Goal: Information Seeking & Learning: Check status

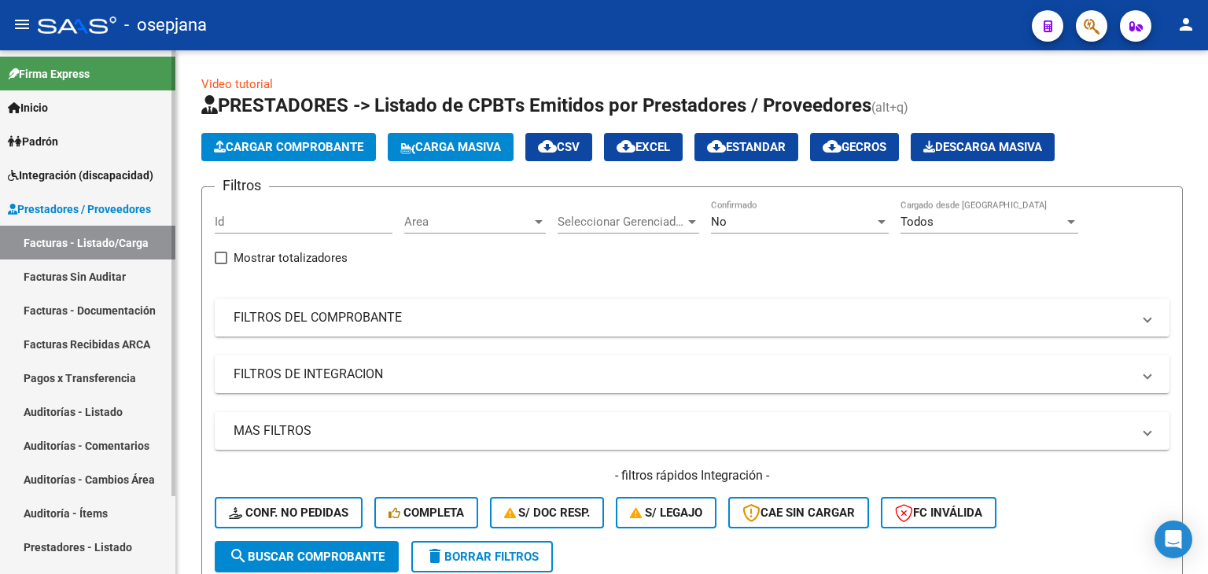
click at [53, 127] on link "Padrón" at bounding box center [87, 141] width 175 height 34
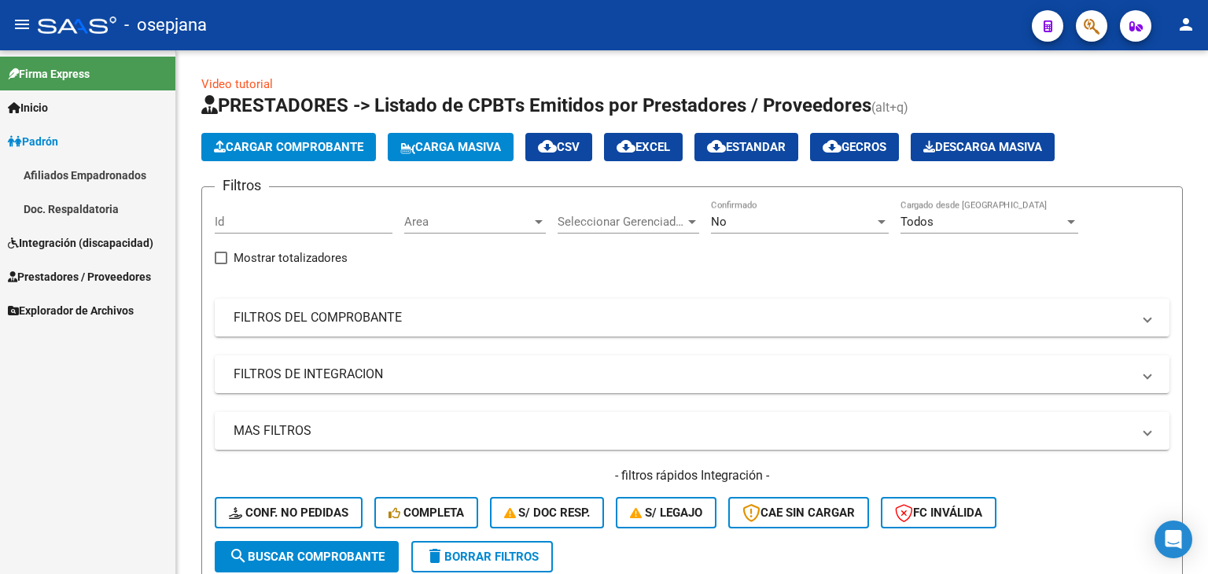
click at [71, 182] on link "Afiliados Empadronados" at bounding box center [87, 175] width 175 height 34
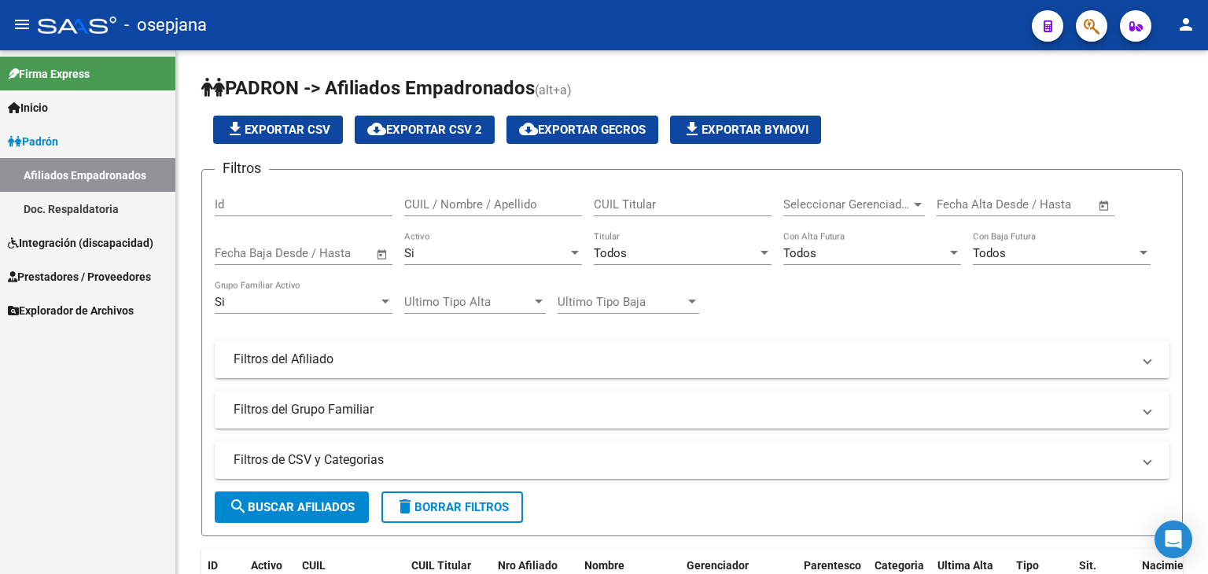
click at [82, 155] on link "Padrón" at bounding box center [87, 141] width 175 height 34
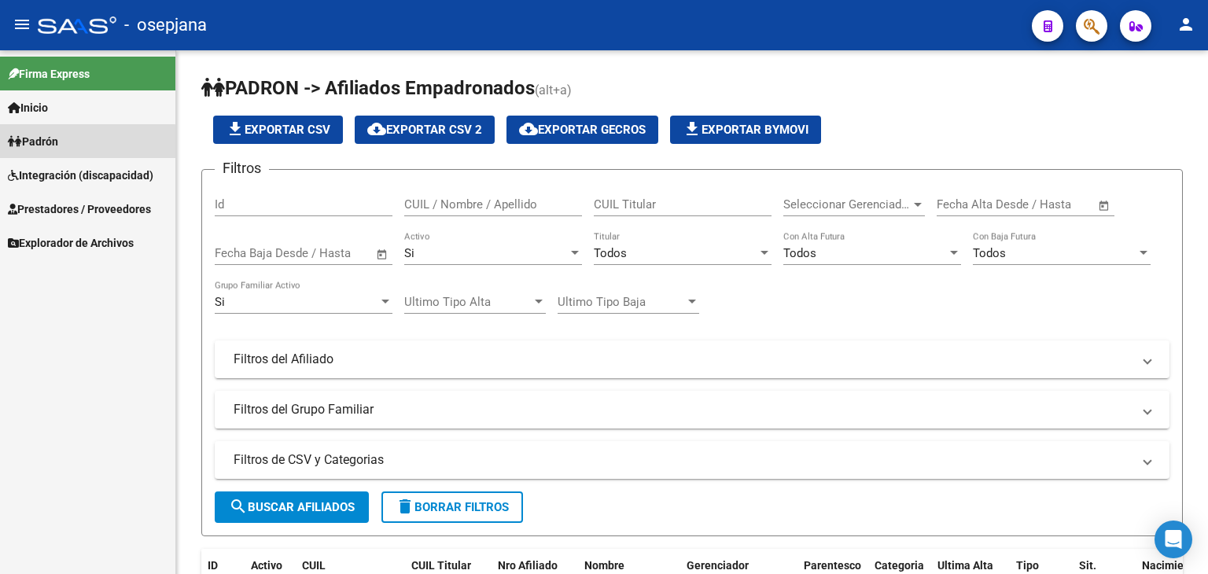
click at [83, 142] on link "Padrón" at bounding box center [87, 141] width 175 height 34
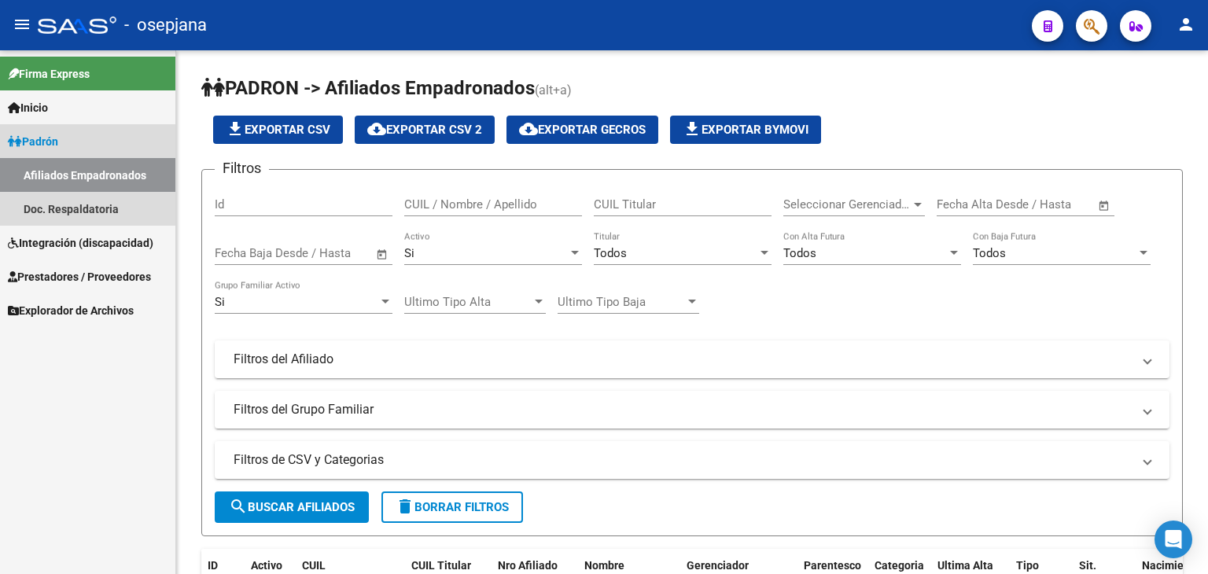
click at [83, 170] on link "Afiliados Empadronados" at bounding box center [87, 175] width 175 height 34
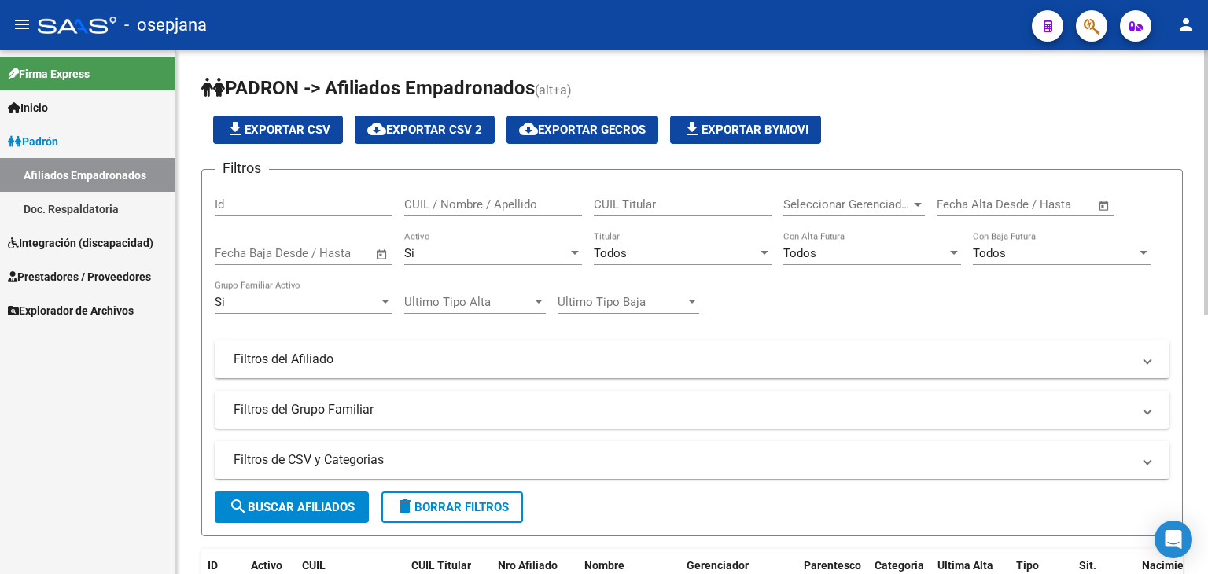
click at [504, 205] on input "CUIL / Nombre / Apellido" at bounding box center [493, 204] width 178 height 14
type input "27589078751"
drag, startPoint x: 513, startPoint y: 196, endPoint x: 359, endPoint y: 192, distance: 154.2
click at [359, 192] on div "Filtros Id 27589078751 CUIL / Nombre / Apellido CUIL Titular Seleccionar Gerenc…" at bounding box center [692, 305] width 954 height 246
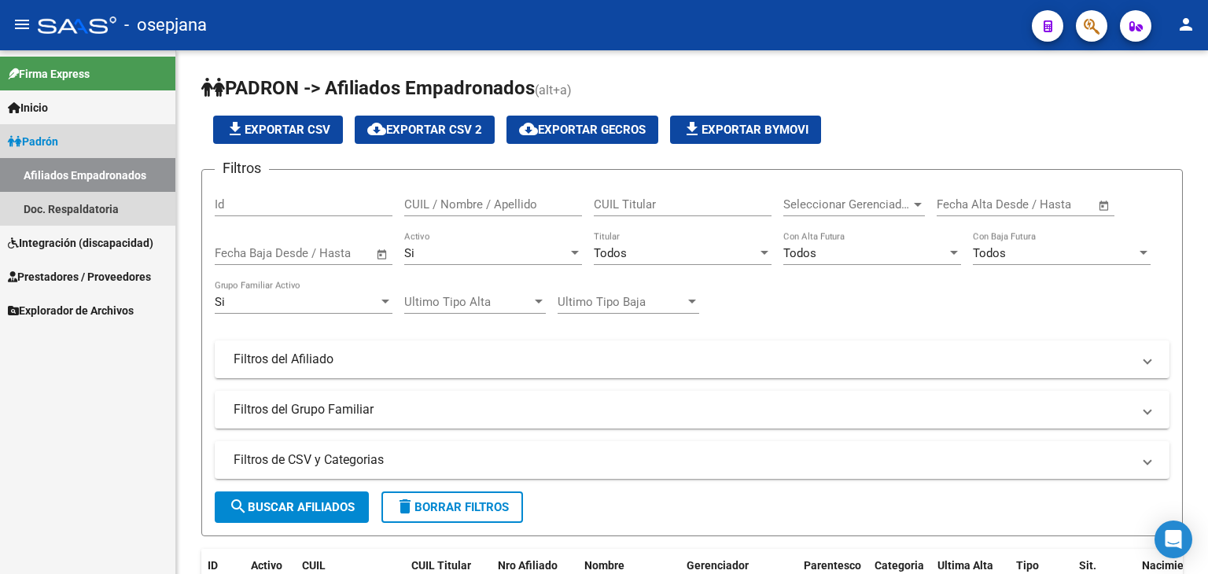
click at [100, 173] on link "Afiliados Empadronados" at bounding box center [87, 175] width 175 height 34
click at [68, 141] on link "Padrón" at bounding box center [87, 141] width 175 height 34
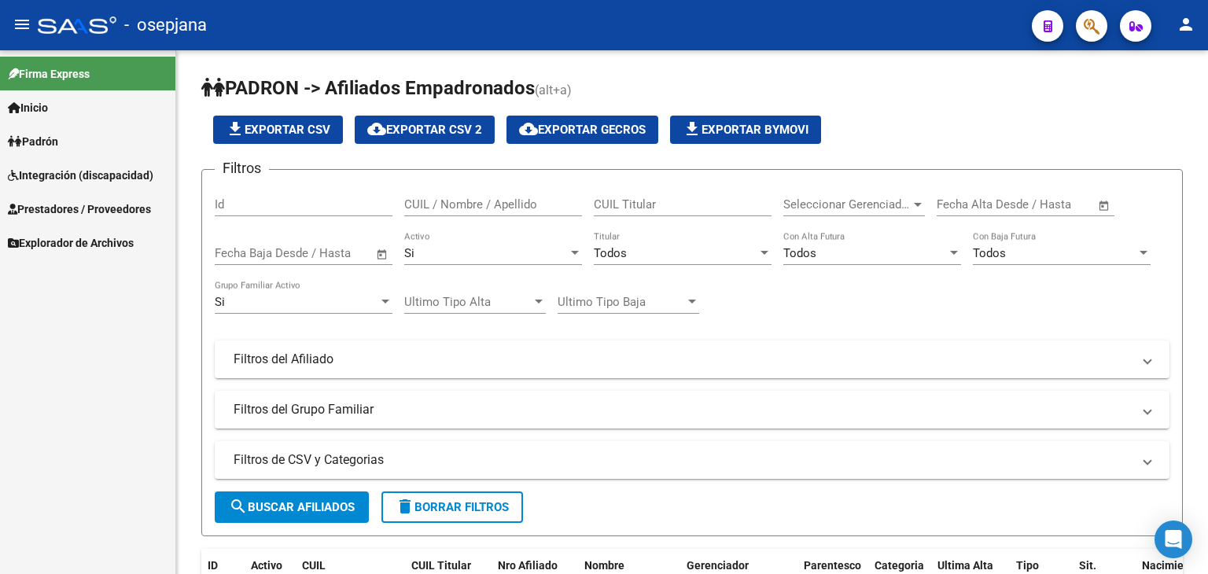
click at [68, 141] on link "Padrón" at bounding box center [87, 141] width 175 height 34
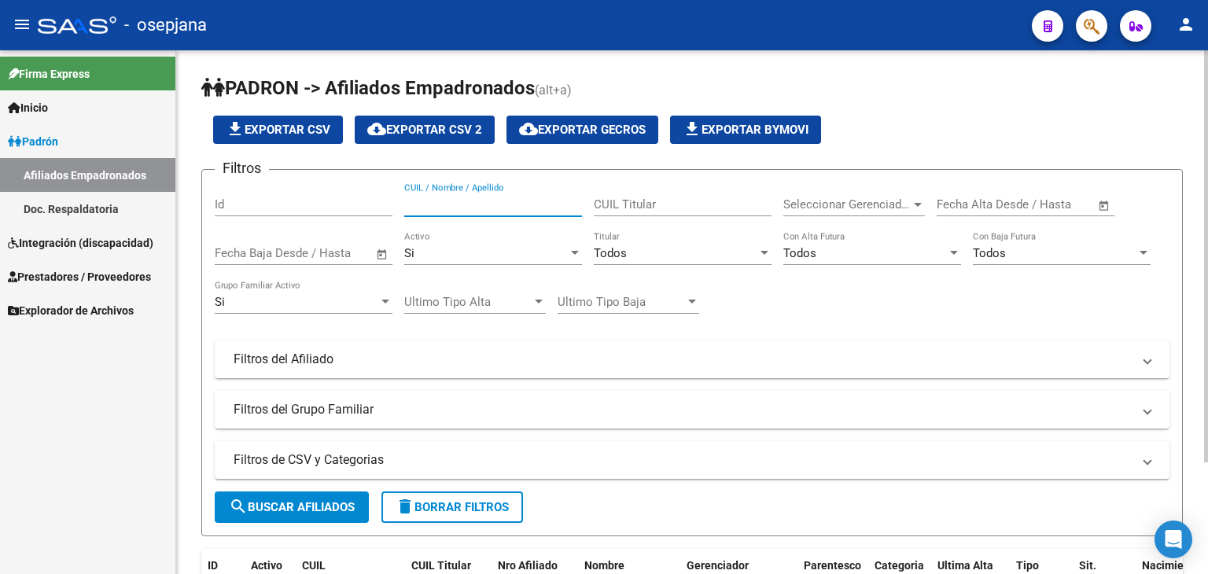
click at [436, 199] on input "CUIL / Nombre / Apellido" at bounding box center [493, 204] width 178 height 14
click at [459, 203] on input "ORELLANASEBASTIAN" at bounding box center [493, 204] width 178 height 14
type input "ORELLANA SEBASTIAN"
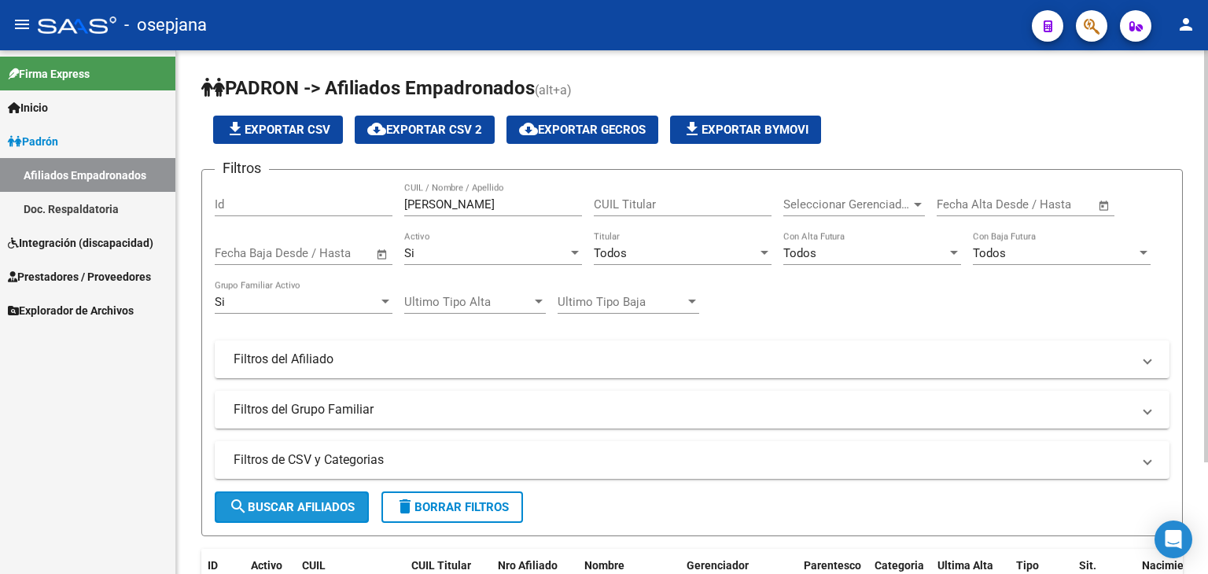
click at [318, 512] on button "search Buscar Afiliados" at bounding box center [292, 506] width 154 height 31
drag, startPoint x: 552, startPoint y: 207, endPoint x: 274, endPoint y: 210, distance: 278.3
click at [274, 210] on div "Filtros Id ORELLANA SEBASTIAN CUIL / Nombre / Apellido CUIL Titular Seleccionar…" at bounding box center [692, 305] width 954 height 246
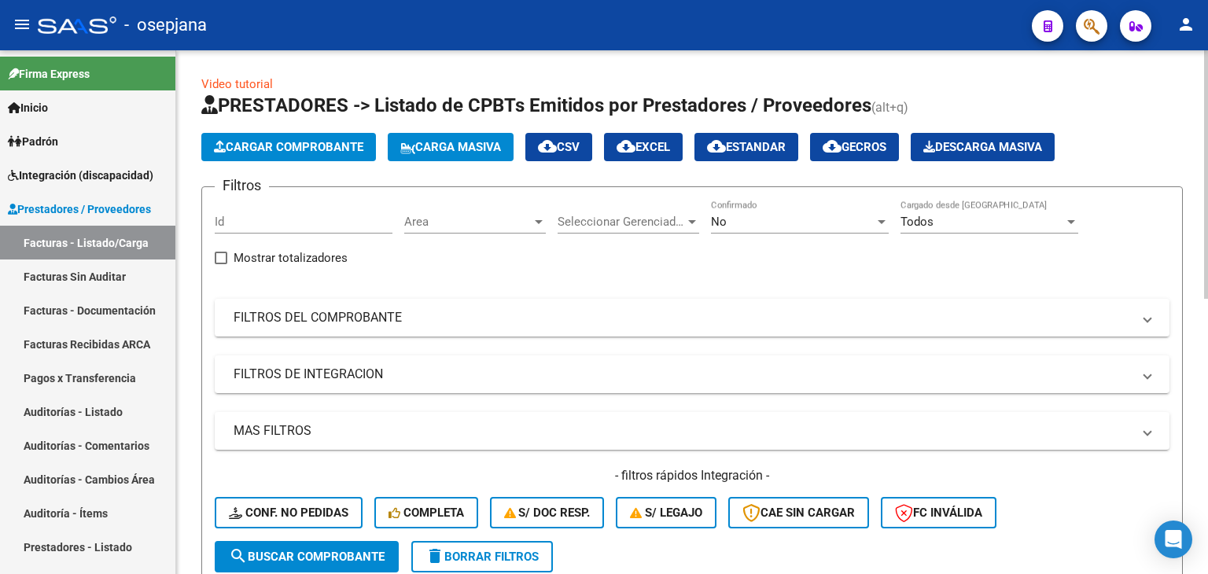
drag, startPoint x: 421, startPoint y: 210, endPoint x: 387, endPoint y: 273, distance: 71.8
click at [387, 273] on div "Filtros Id Area Area Seleccionar Gerenciador Seleccionar Gerenciador No Confirm…" at bounding box center [692, 370] width 954 height 341
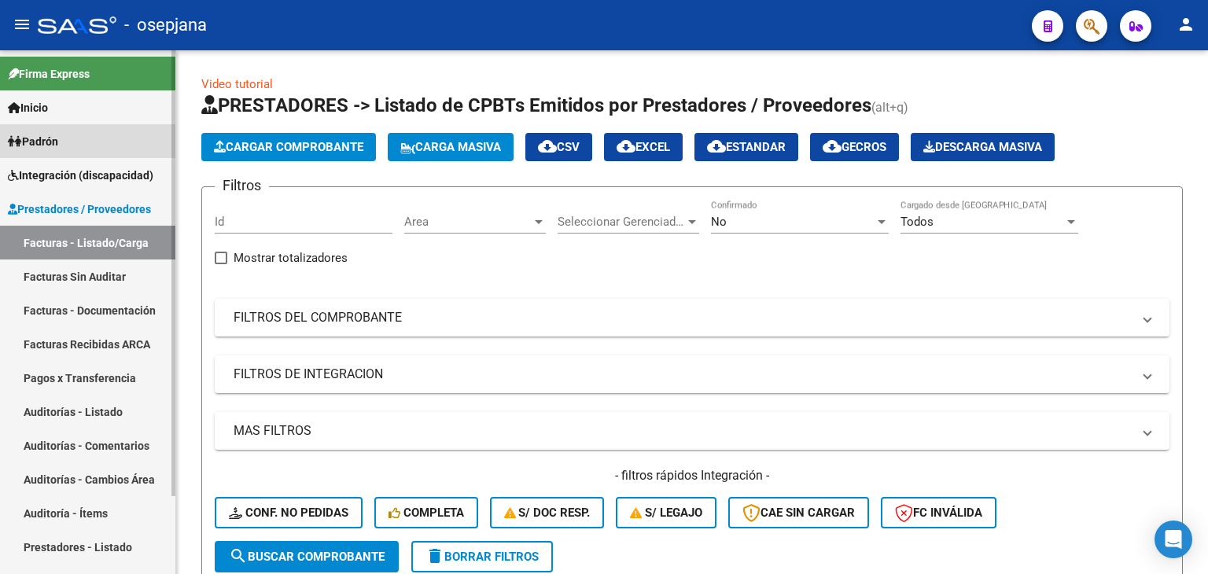
click at [44, 140] on span "Padrón" at bounding box center [33, 141] width 50 height 17
click at [56, 175] on span "Integración (discapacidad)" at bounding box center [80, 175] width 145 height 17
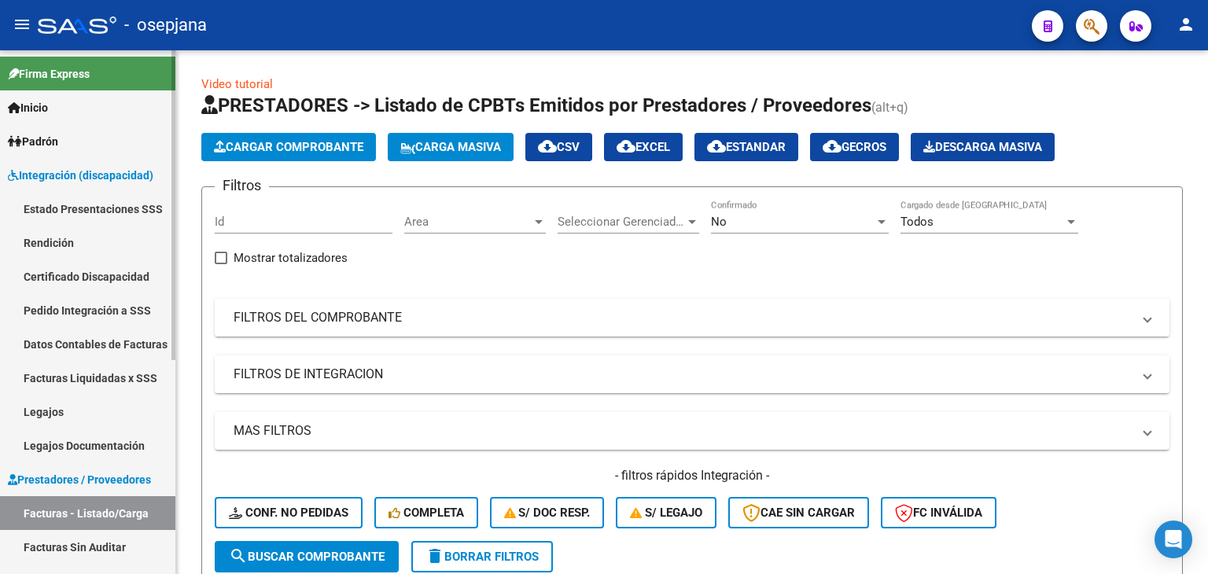
click at [58, 136] on span "Padrón" at bounding box center [33, 141] width 50 height 17
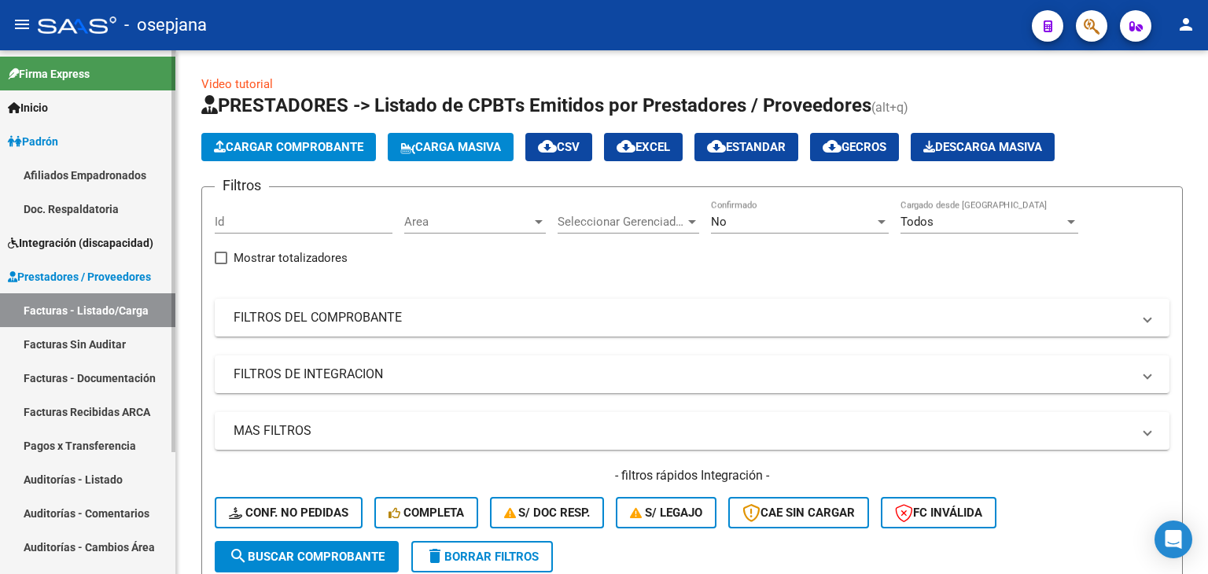
click at [64, 172] on link "Afiliados Empadronados" at bounding box center [87, 175] width 175 height 34
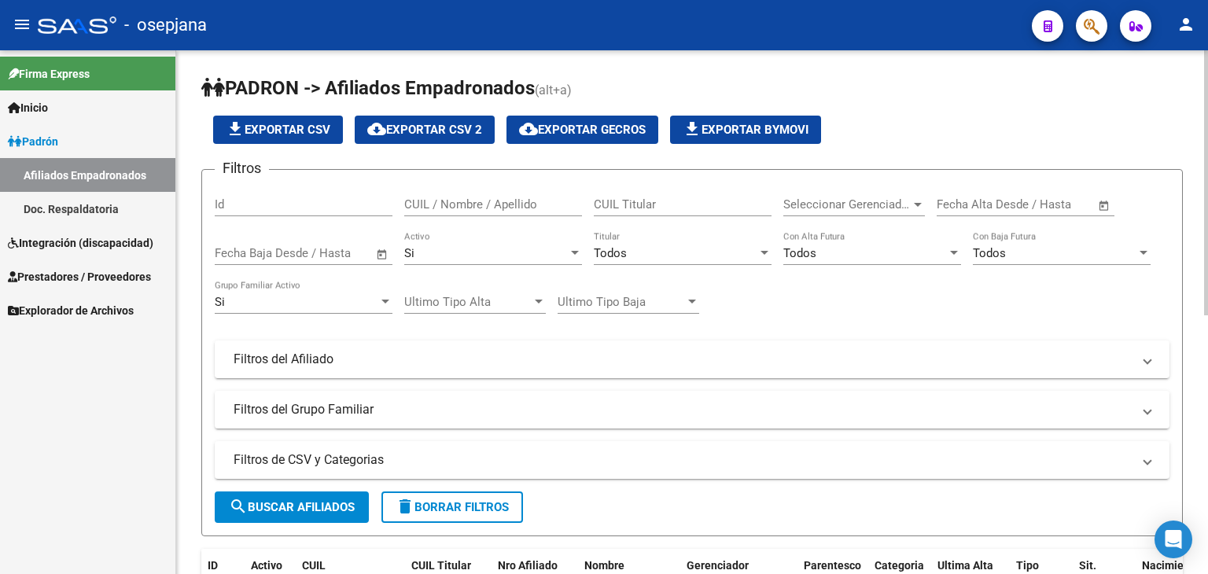
drag, startPoint x: 465, startPoint y: 193, endPoint x: 429, endPoint y: 204, distance: 38.6
paste input "20 53447280 - 4"
click at [481, 202] on input "20 53447280 - 4" at bounding box center [493, 204] width 178 height 14
click at [481, 202] on input "20 53447280 4" at bounding box center [493, 204] width 178 height 14
click at [426, 204] on input "20 534472804" at bounding box center [493, 204] width 178 height 14
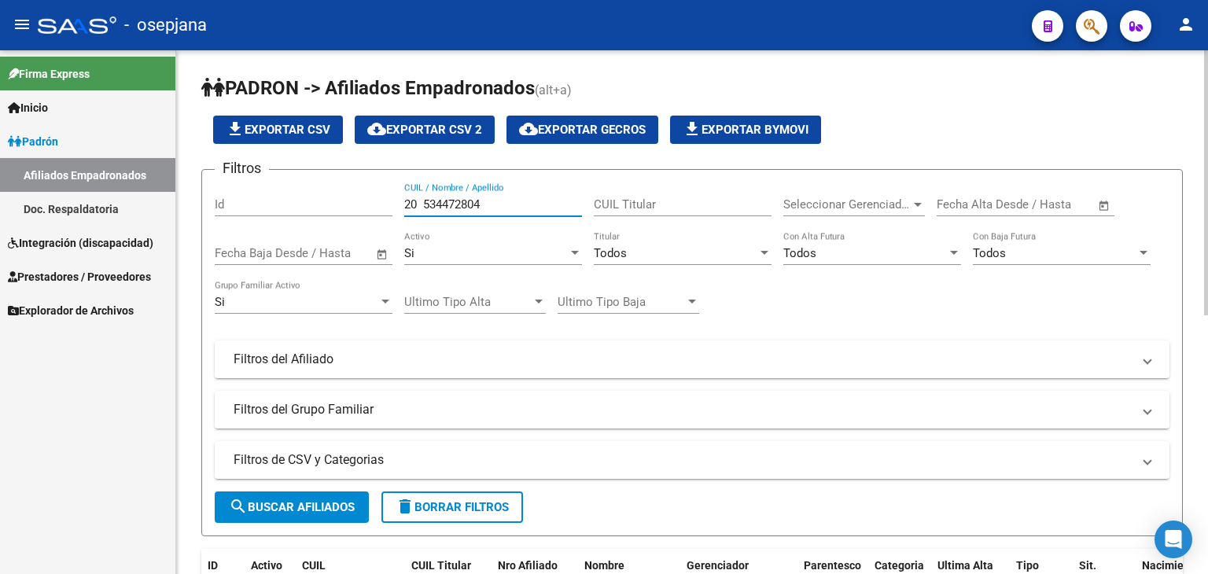
click at [421, 202] on input "20 534472804" at bounding box center [493, 204] width 178 height 14
type input "20534472804"
click at [284, 505] on span "search Buscar Afiliados" at bounding box center [292, 507] width 126 height 14
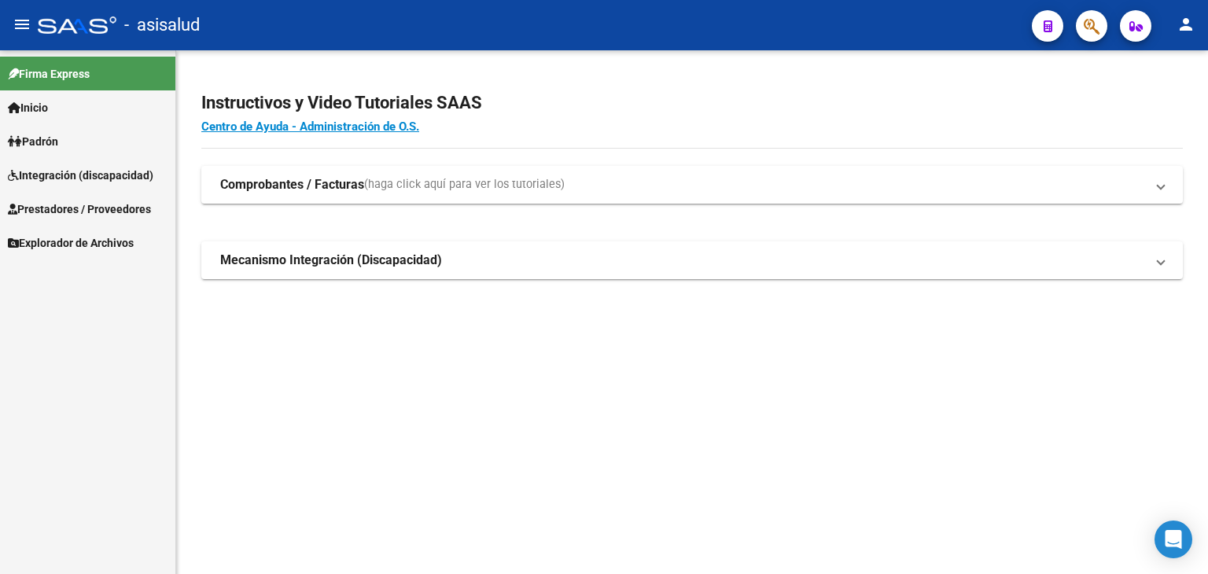
click at [79, 133] on link "Padrón" at bounding box center [87, 141] width 175 height 34
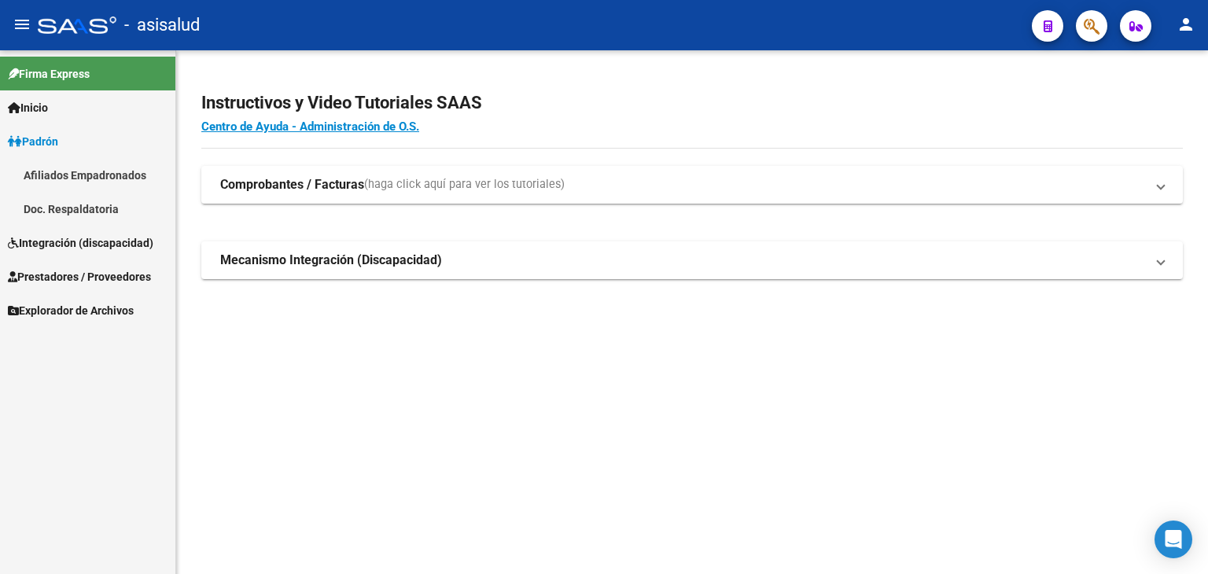
click at [88, 172] on link "Afiliados Empadronados" at bounding box center [87, 175] width 175 height 34
click at [54, 134] on span "Padrón" at bounding box center [33, 141] width 50 height 17
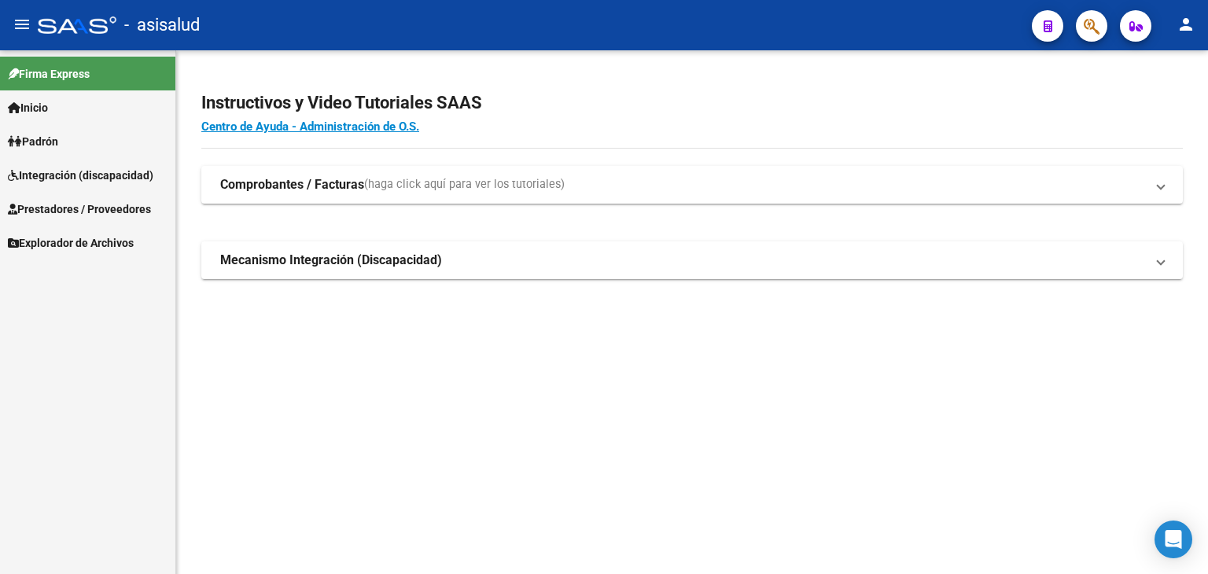
click at [54, 134] on span "Padrón" at bounding box center [33, 141] width 50 height 17
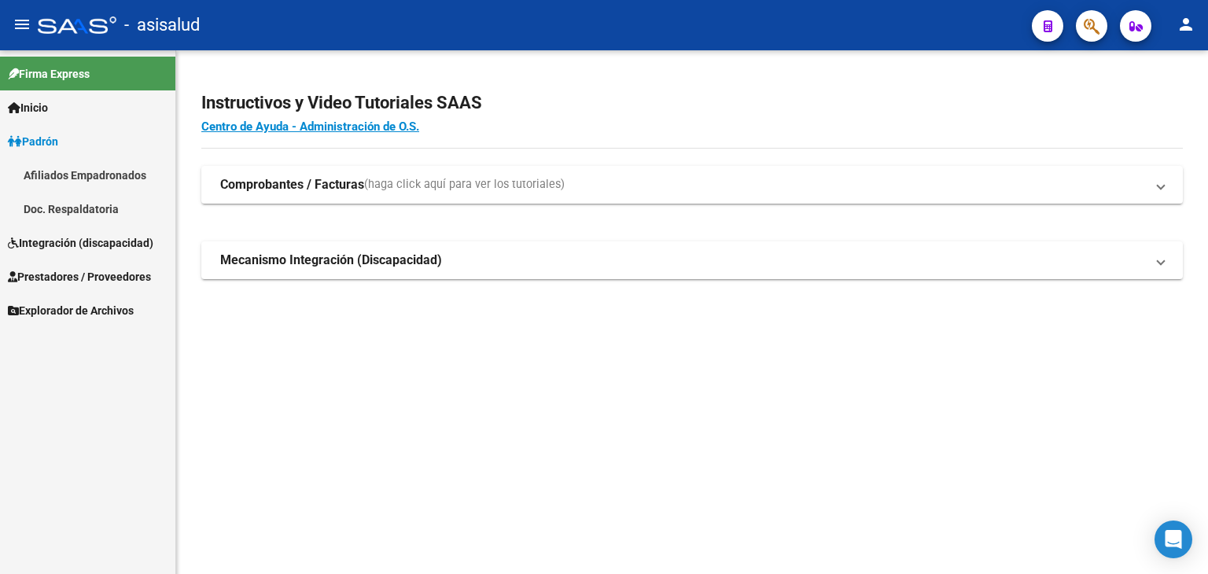
click at [75, 174] on link "Afiliados Empadronados" at bounding box center [87, 175] width 175 height 34
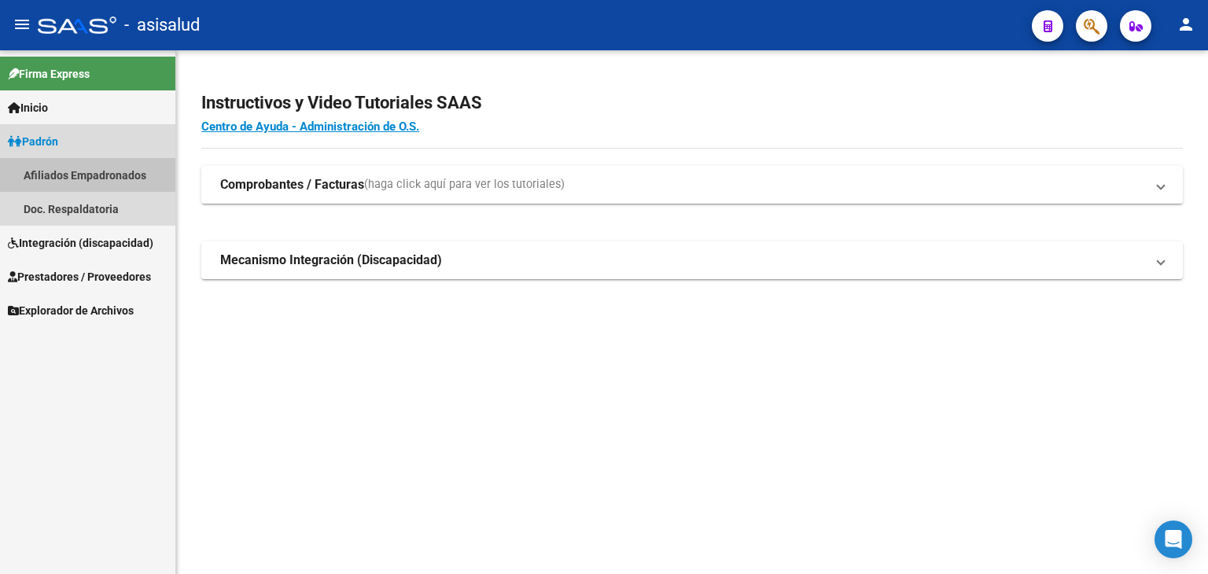
click at [75, 174] on link "Afiliados Empadronados" at bounding box center [87, 175] width 175 height 34
click at [44, 139] on span "Padrón" at bounding box center [33, 141] width 50 height 17
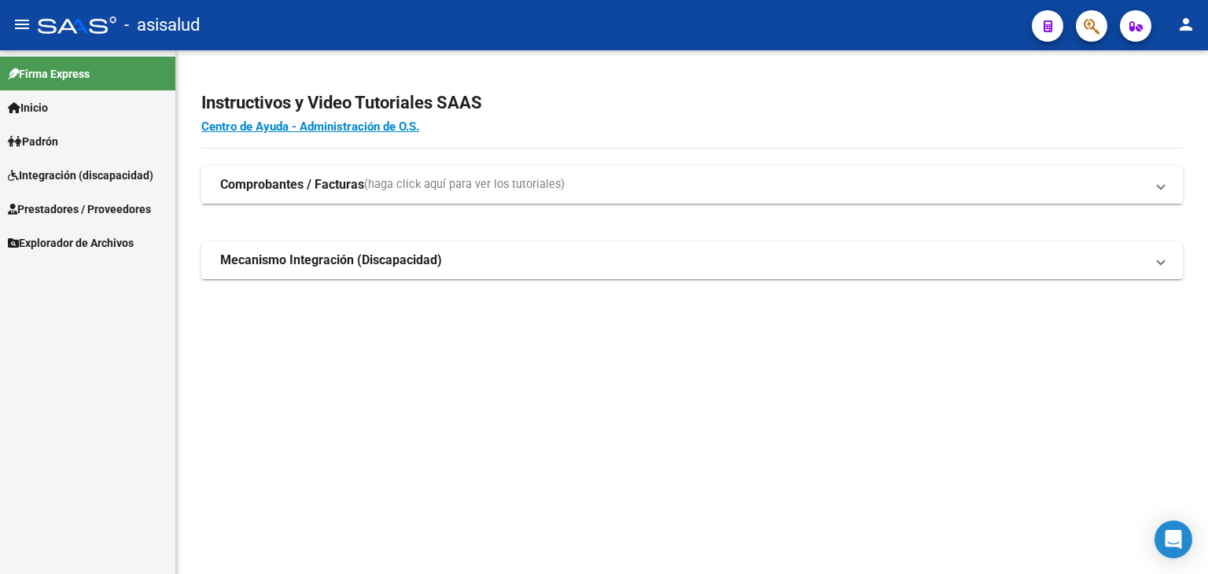
click at [44, 139] on span "Padrón" at bounding box center [33, 141] width 50 height 17
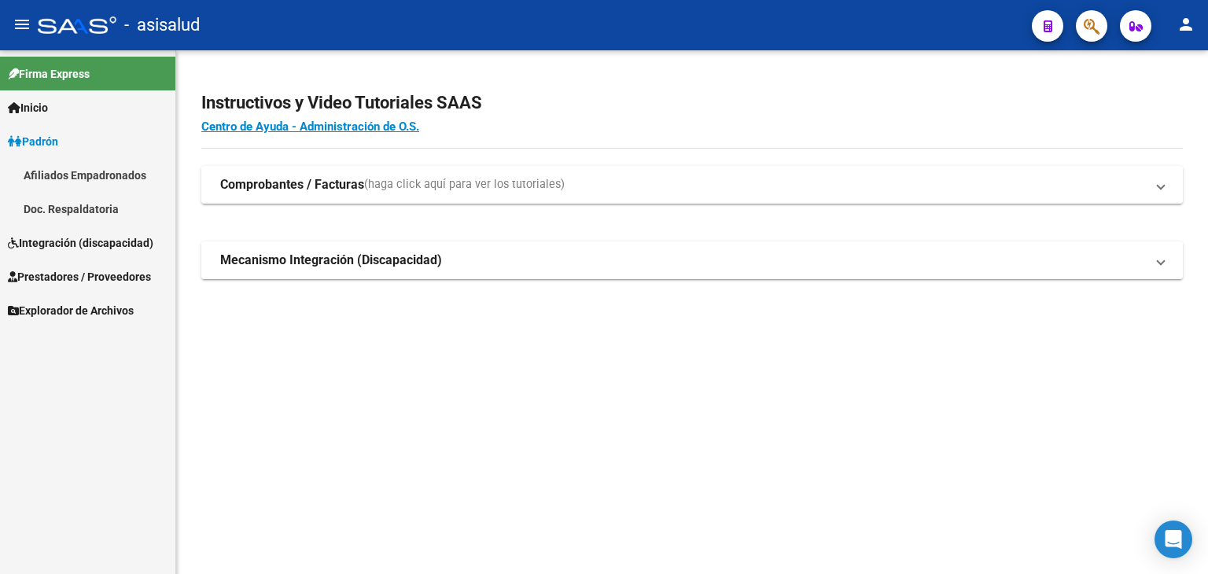
click at [28, 178] on link "Afiliados Empadronados" at bounding box center [87, 175] width 175 height 34
click at [101, 246] on span "Integración (discapacidad)" at bounding box center [80, 242] width 145 height 17
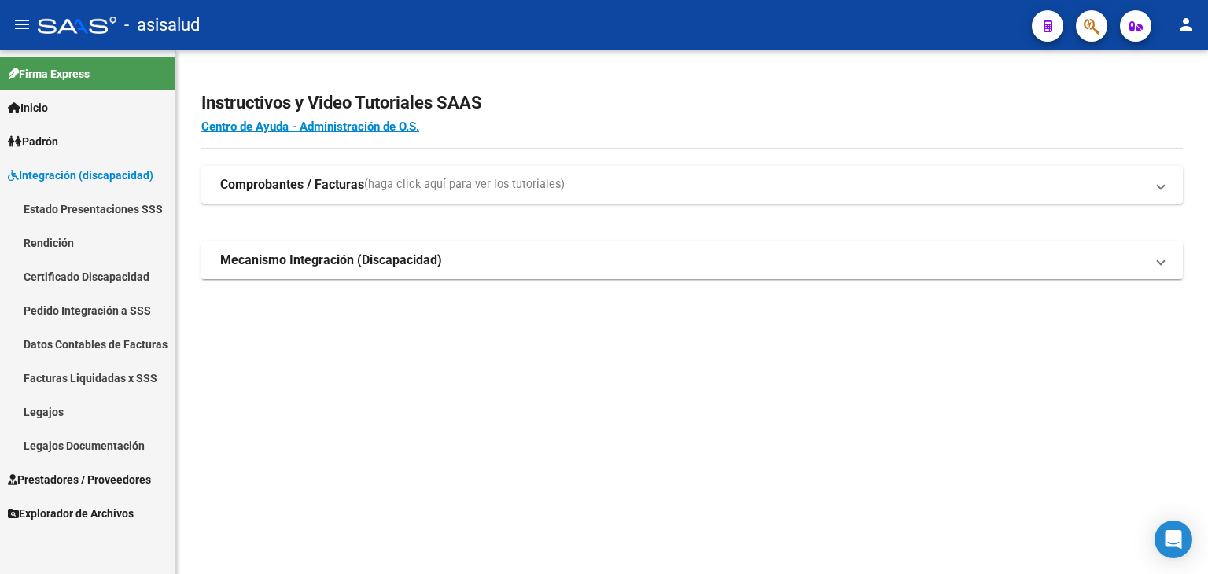
click at [75, 408] on link "Legajos" at bounding box center [87, 412] width 175 height 34
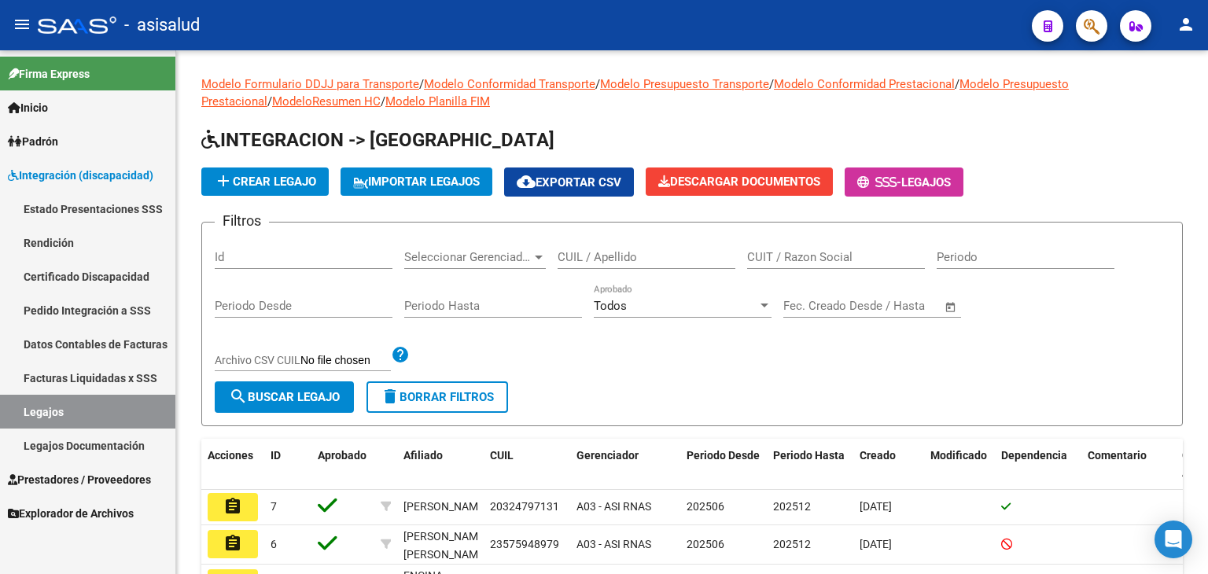
click at [100, 154] on link "Padrón" at bounding box center [87, 141] width 175 height 34
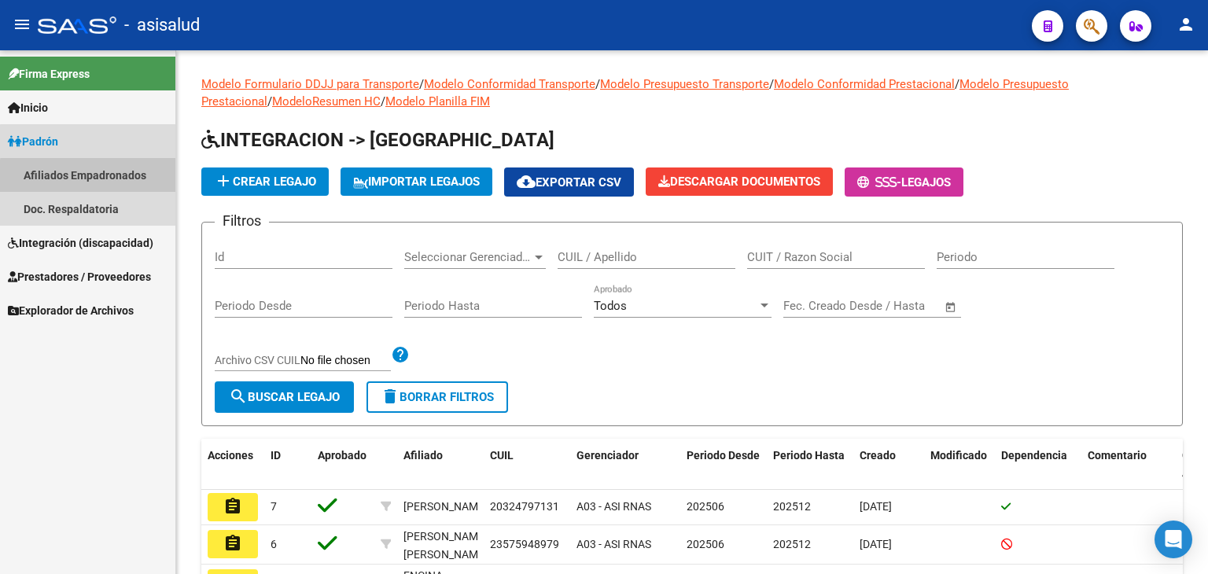
click at [164, 176] on link "Afiliados Empadronados" at bounding box center [87, 175] width 175 height 34
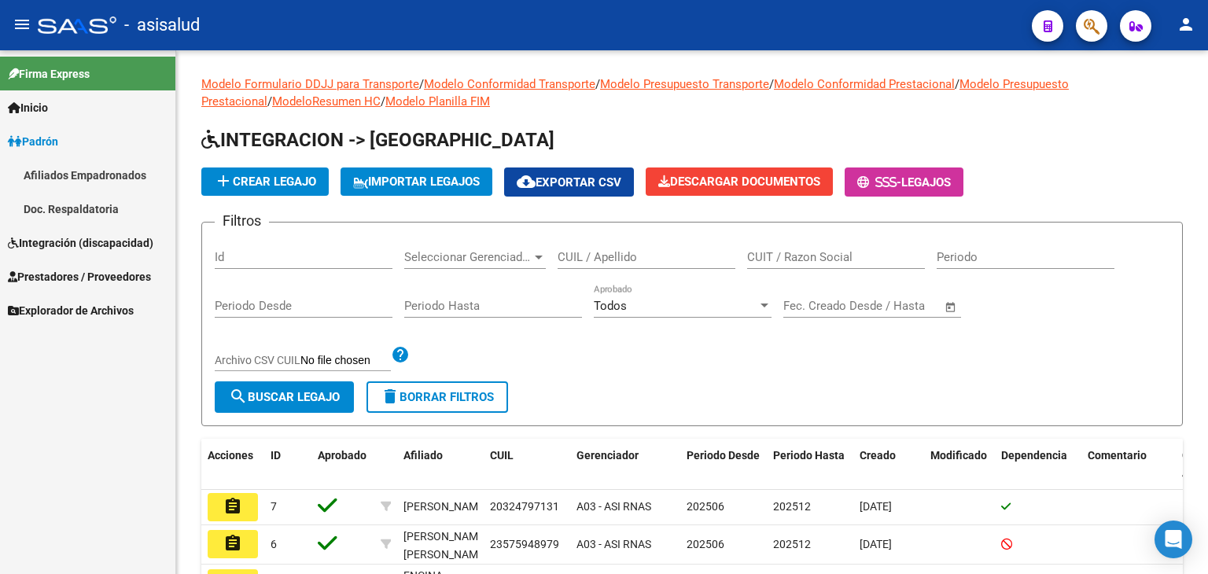
click at [114, 166] on link "Afiliados Empadronados" at bounding box center [87, 175] width 175 height 34
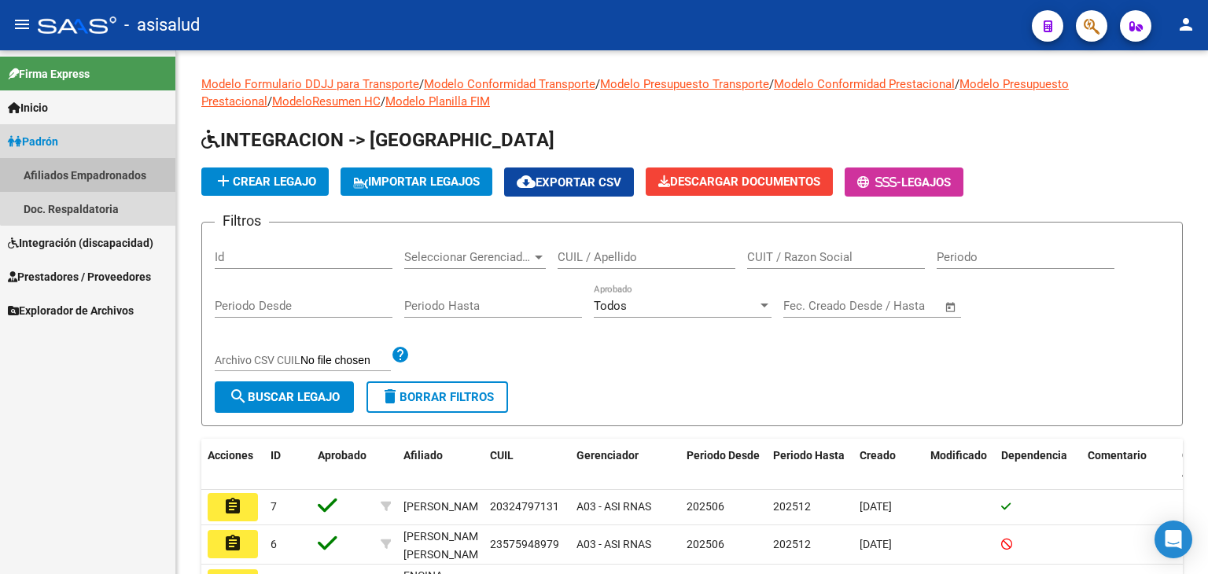
click at [114, 170] on link "Afiliados Empadronados" at bounding box center [87, 175] width 175 height 34
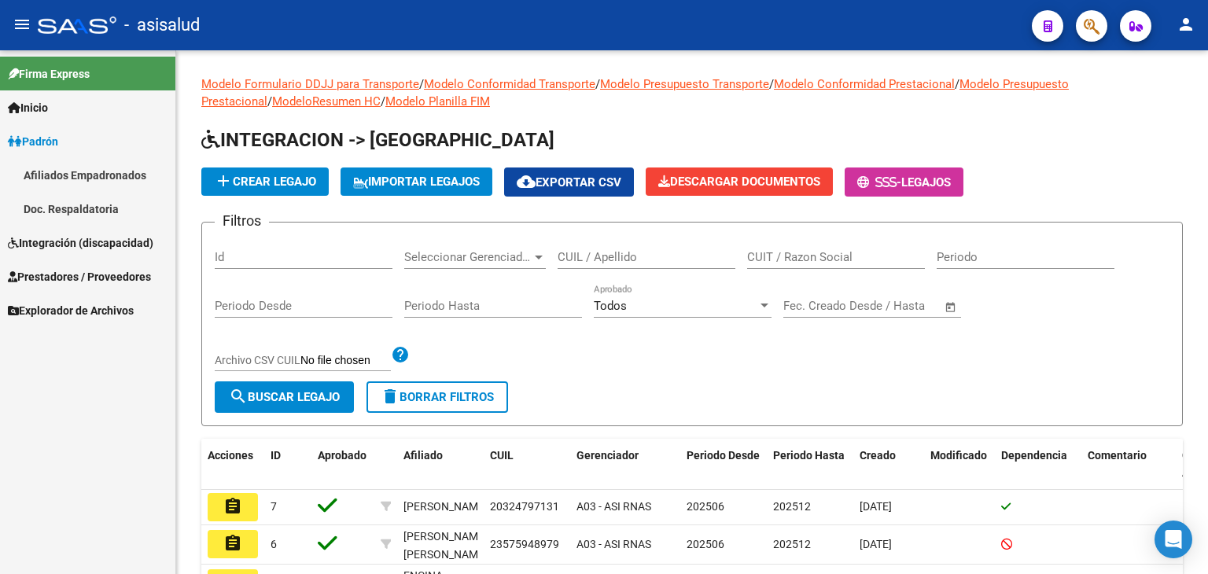
click at [69, 180] on link "Afiliados Empadronados" at bounding box center [87, 175] width 175 height 34
click at [84, 237] on span "Integración (discapacidad)" at bounding box center [80, 242] width 145 height 17
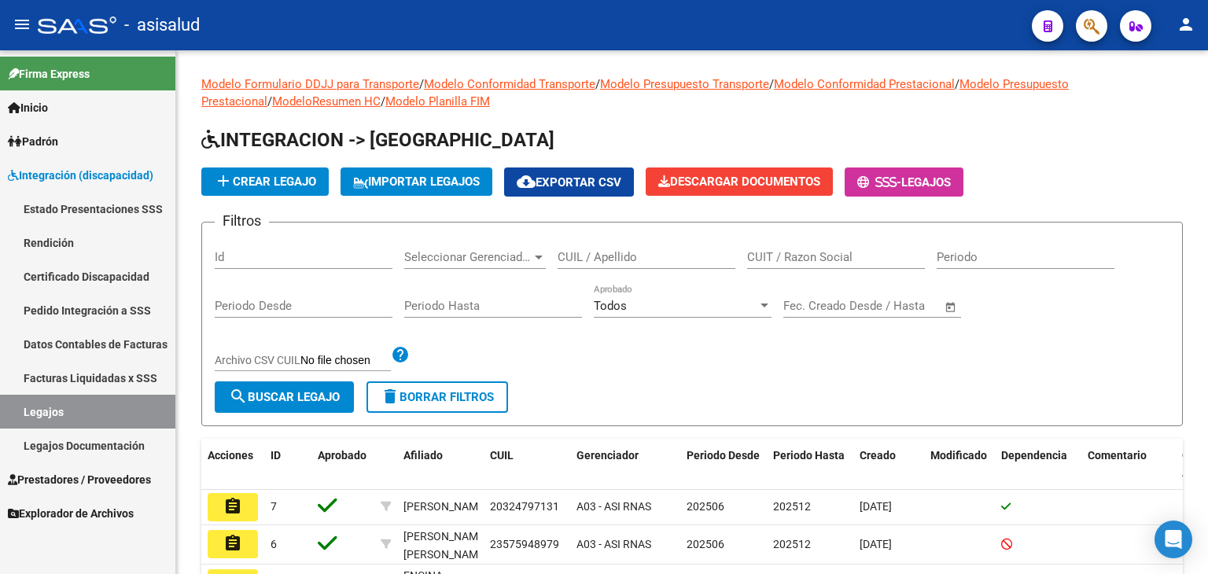
click at [39, 138] on span "Padrón" at bounding box center [33, 141] width 50 height 17
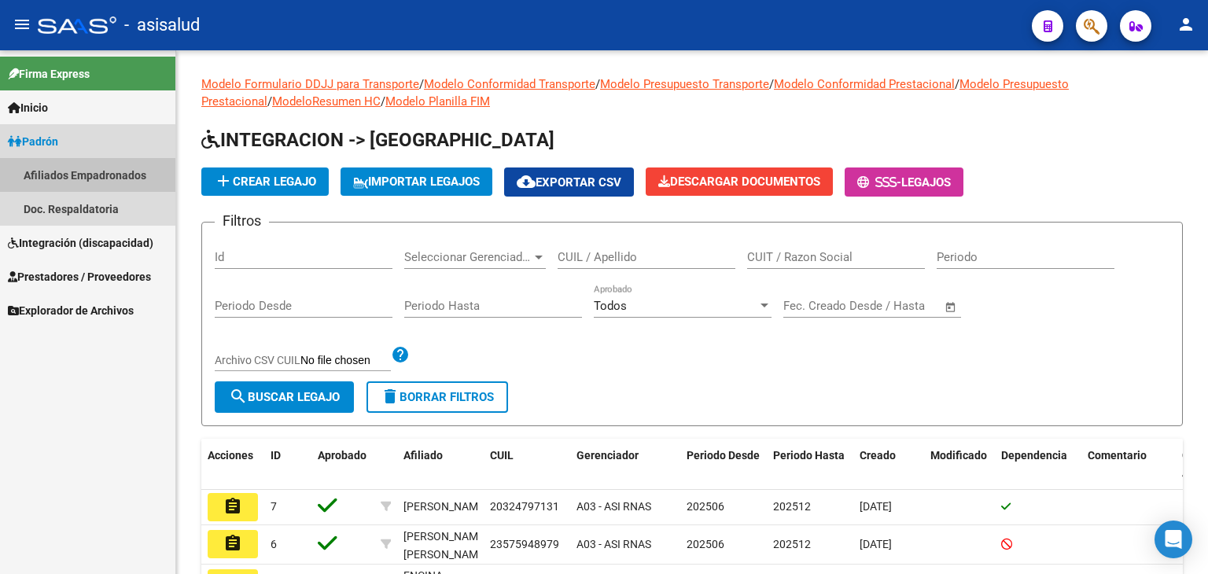
click at [38, 167] on link "Afiliados Empadronados" at bounding box center [87, 175] width 175 height 34
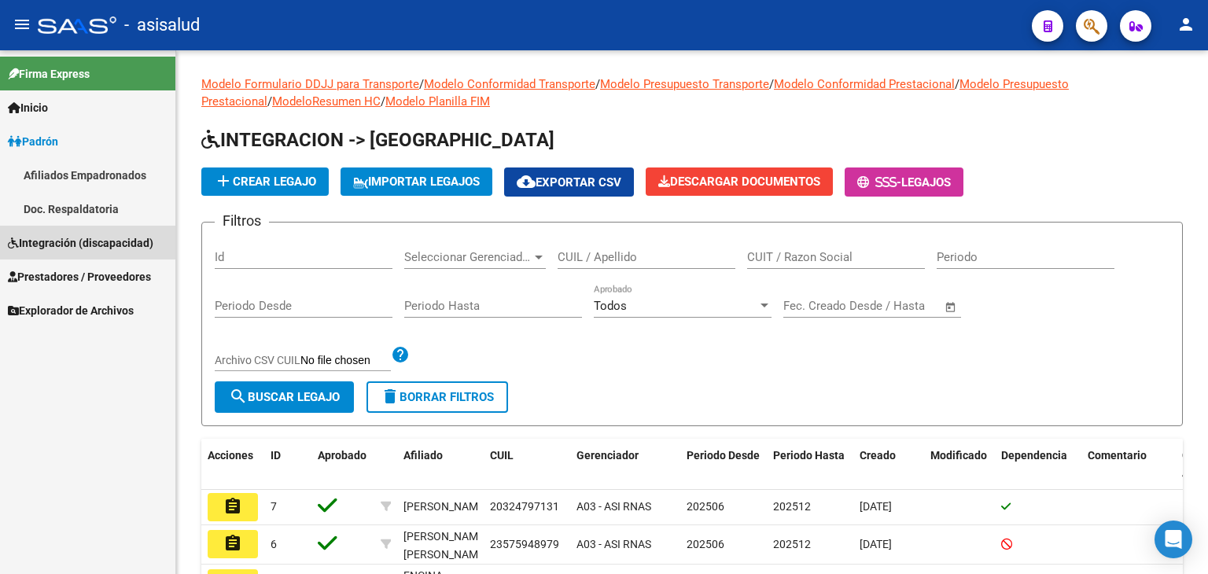
click at [42, 226] on link "Integración (discapacidad)" at bounding box center [87, 243] width 175 height 34
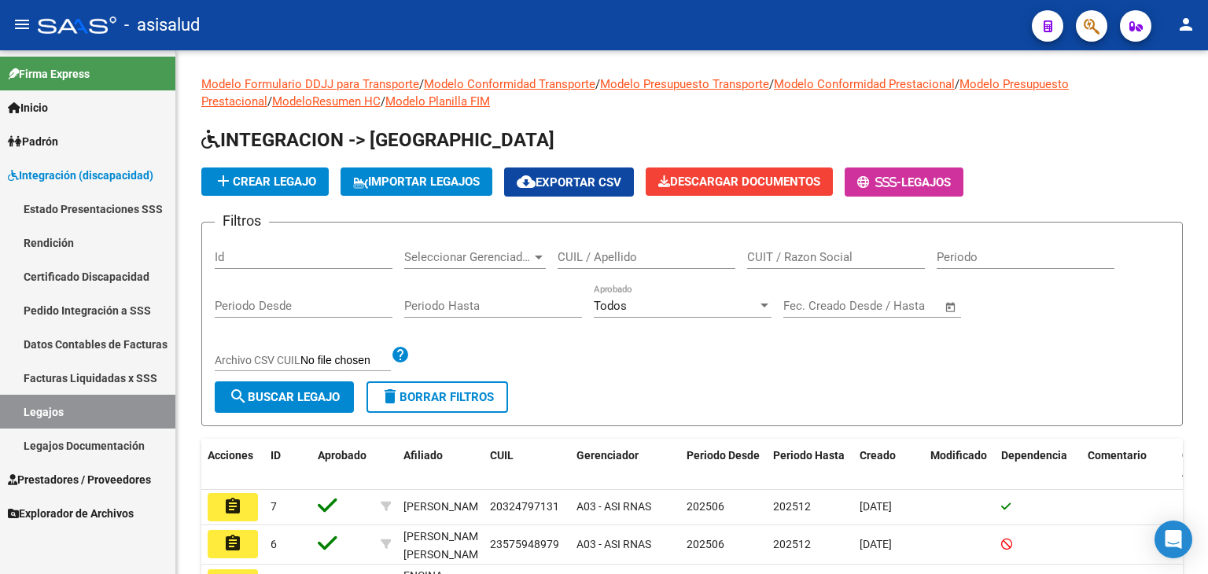
click at [88, 126] on link "Padrón" at bounding box center [87, 141] width 175 height 34
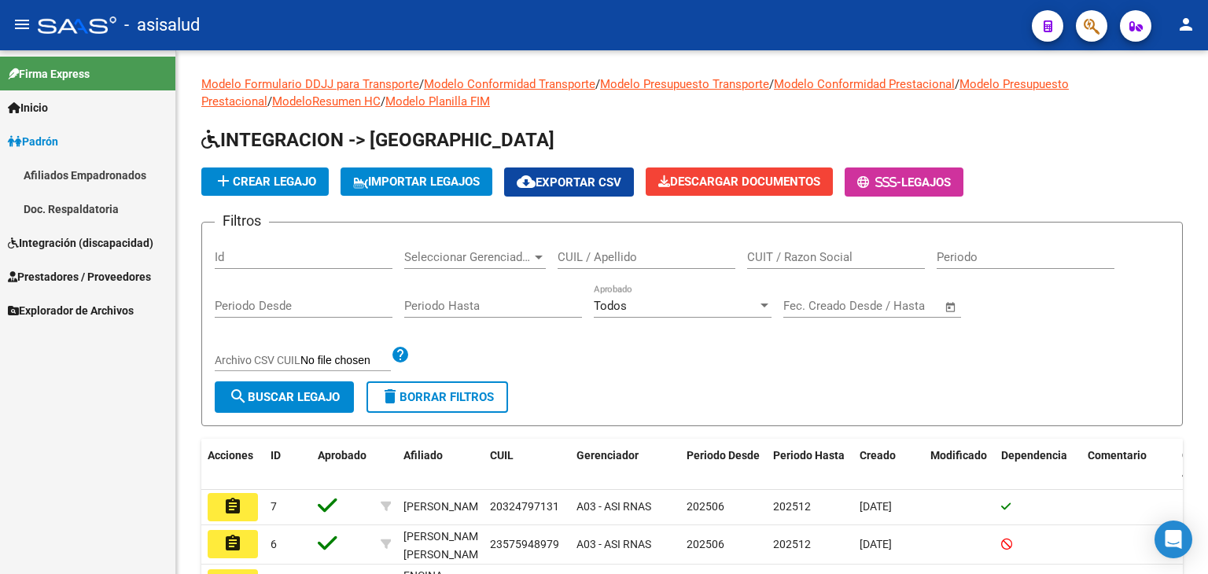
click at [143, 171] on link "Afiliados Empadronados" at bounding box center [87, 175] width 175 height 34
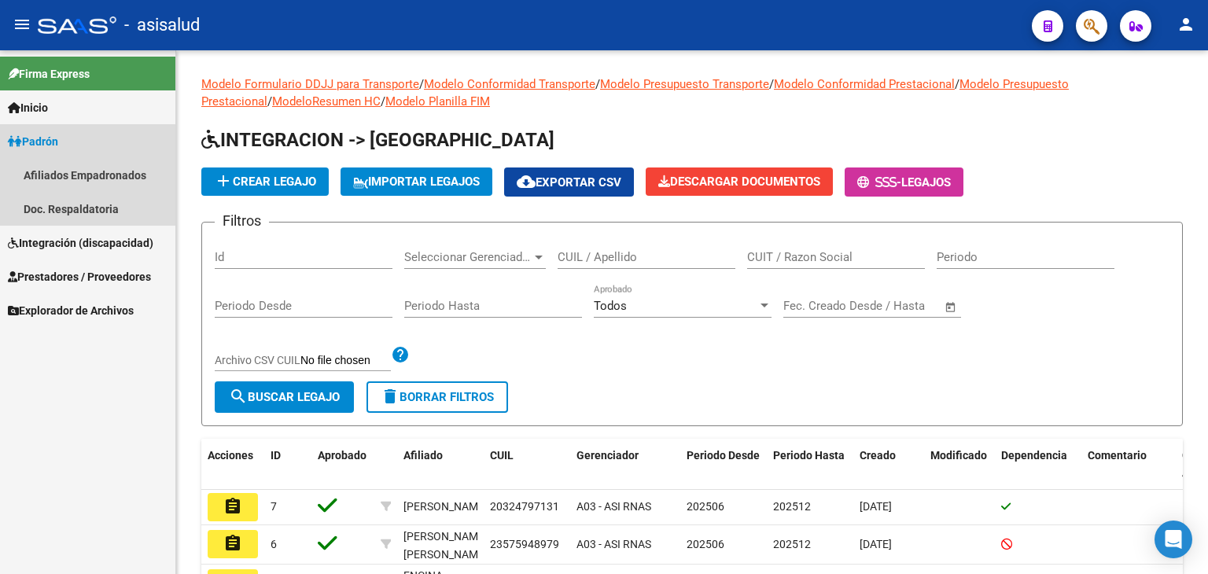
click at [27, 142] on span "Padrón" at bounding box center [33, 141] width 50 height 17
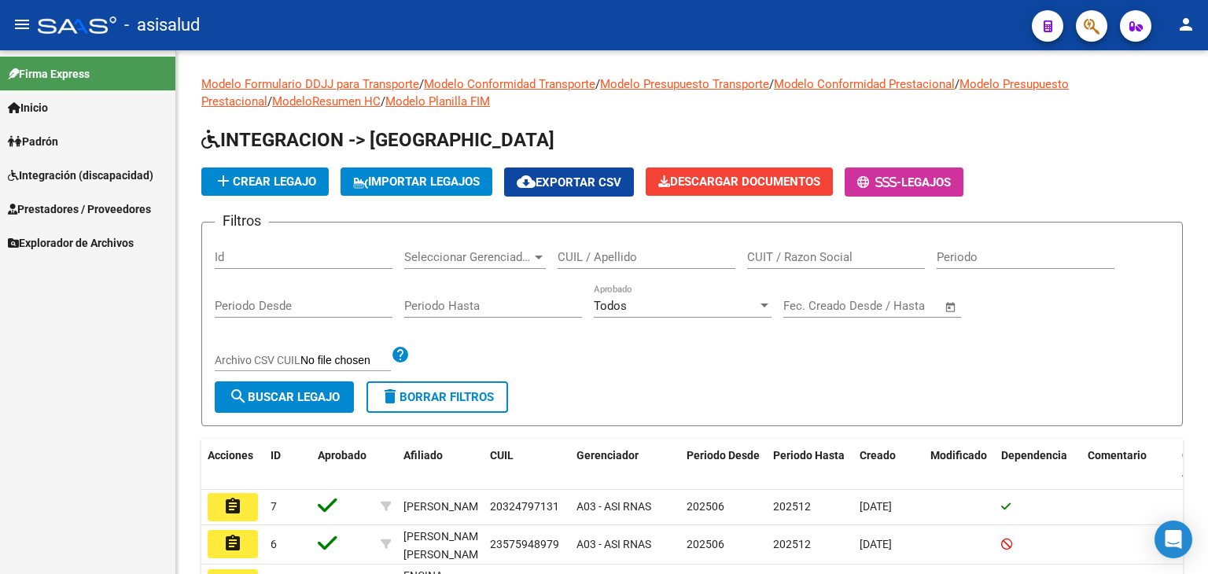
click at [27, 142] on span "Padrón" at bounding box center [33, 141] width 50 height 17
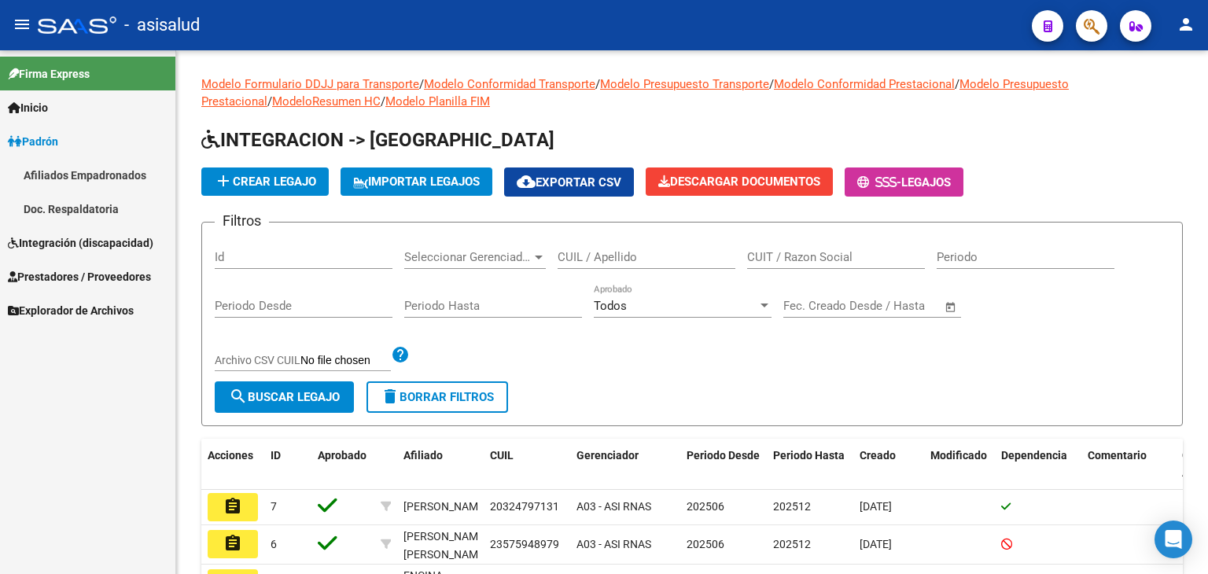
click at [100, 170] on link "Afiliados Empadronados" at bounding box center [87, 175] width 175 height 34
click at [126, 243] on span "Integración (discapacidad)" at bounding box center [80, 242] width 145 height 17
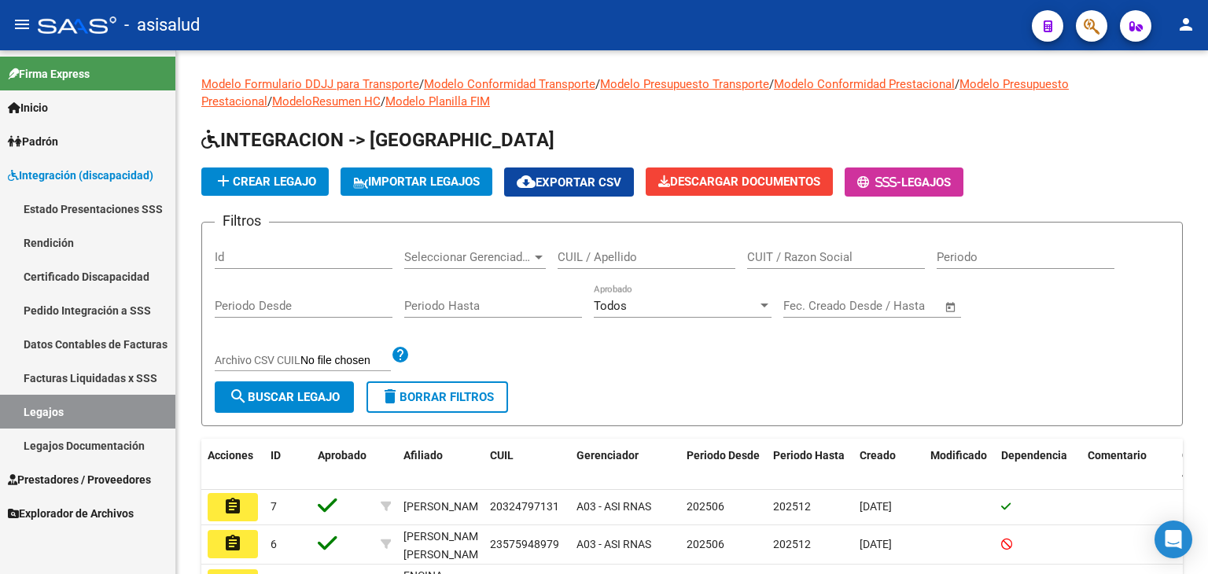
click at [64, 484] on span "Prestadores / Proveedores" at bounding box center [79, 479] width 143 height 17
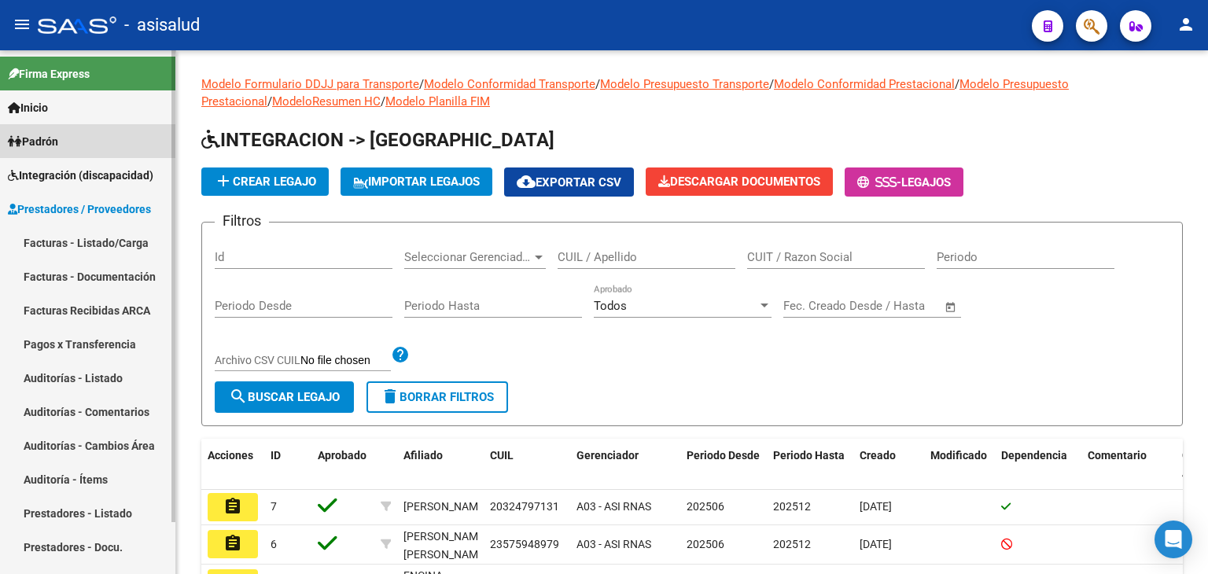
click at [68, 130] on link "Padrón" at bounding box center [87, 141] width 175 height 34
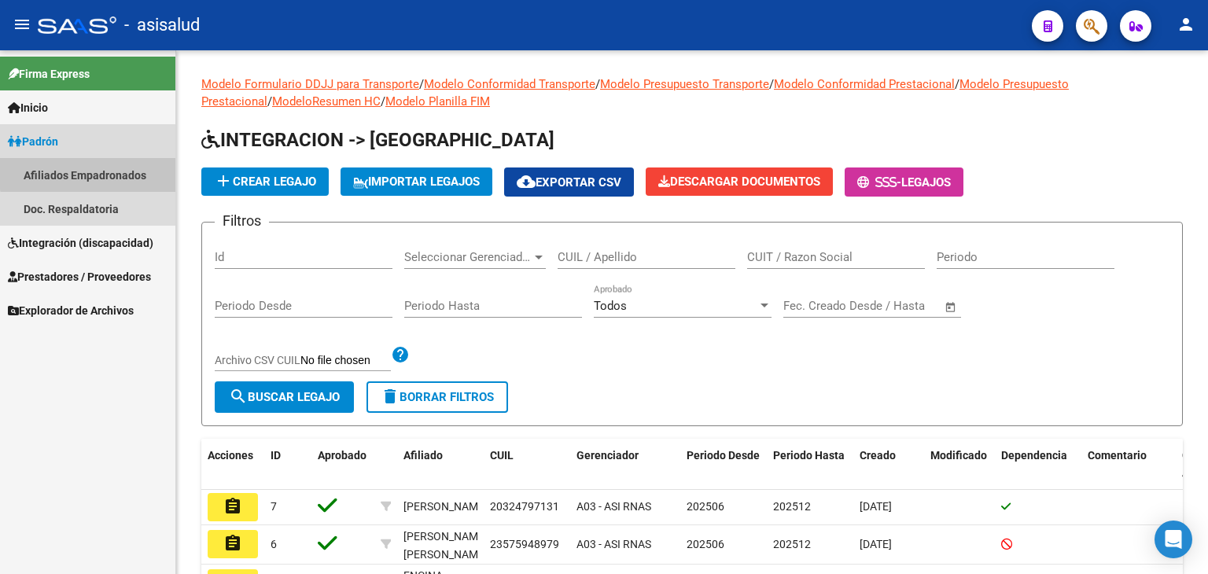
click at [136, 170] on link "Afiliados Empadronados" at bounding box center [87, 175] width 175 height 34
click at [30, 130] on link "Padrón" at bounding box center [87, 141] width 175 height 34
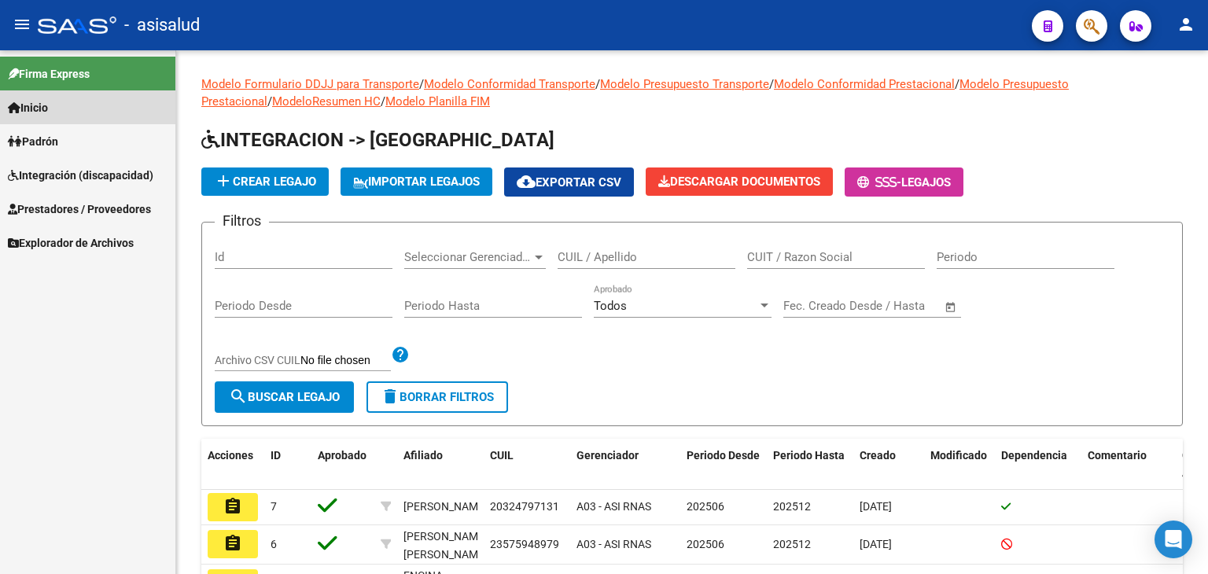
click at [38, 105] on span "Inicio" at bounding box center [28, 107] width 40 height 17
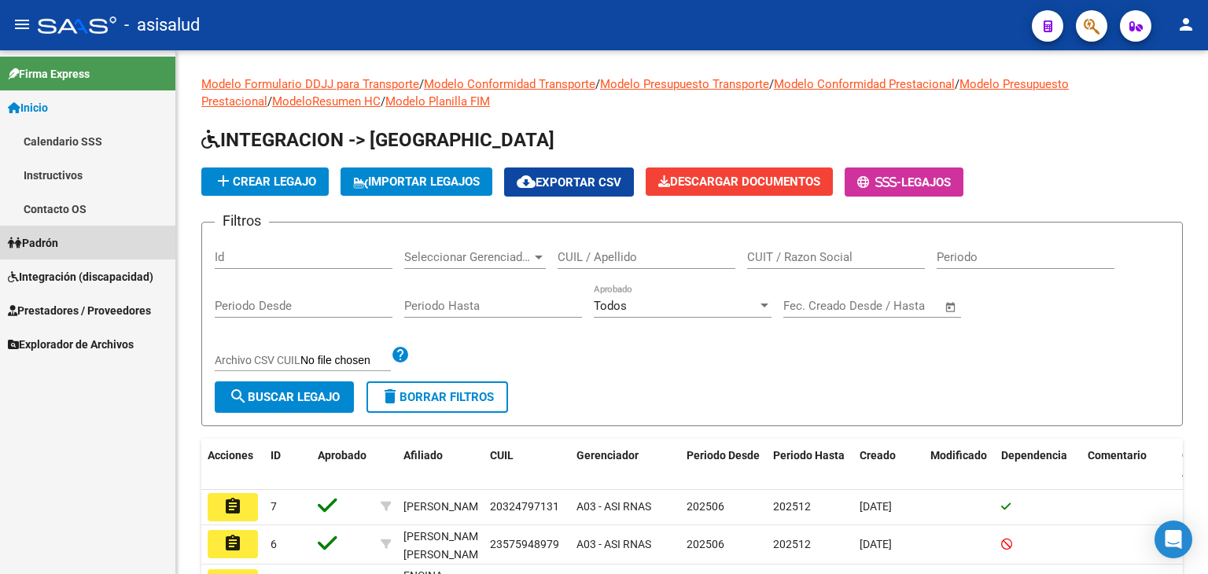
click at [57, 247] on span "Padrón" at bounding box center [33, 242] width 50 height 17
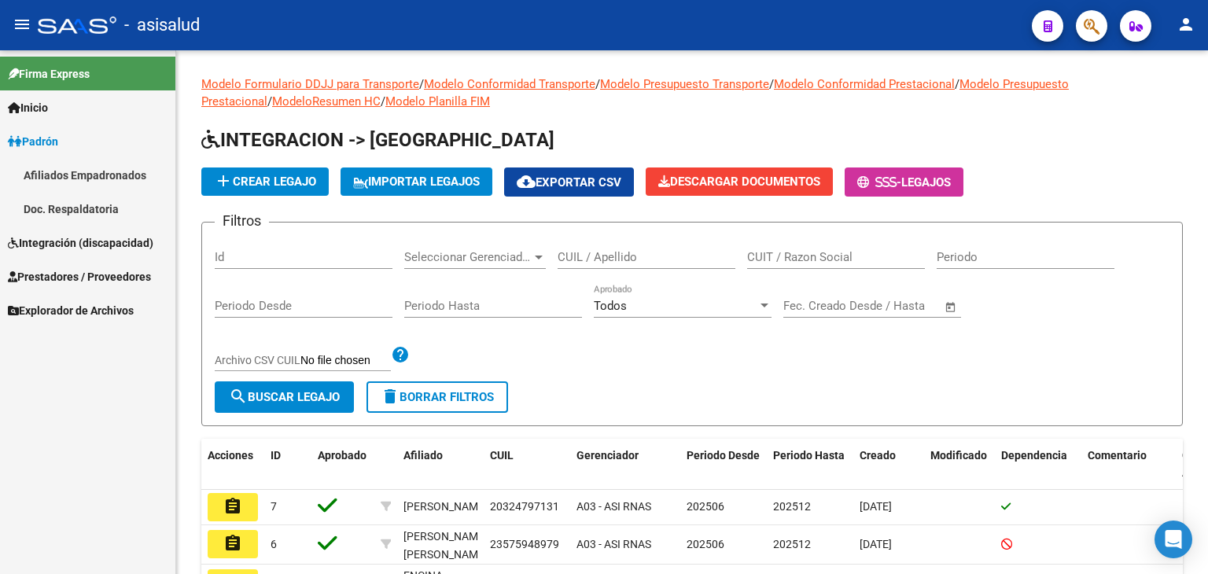
click at [65, 137] on link "Padrón" at bounding box center [87, 141] width 175 height 34
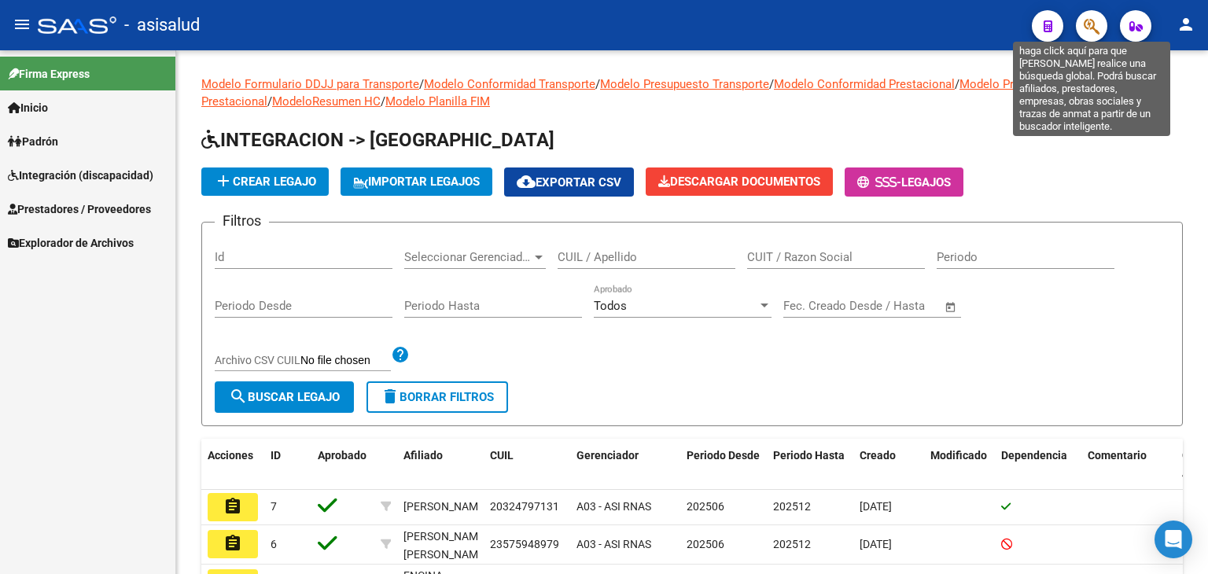
click at [1088, 31] on icon "button" at bounding box center [1091, 26] width 16 height 18
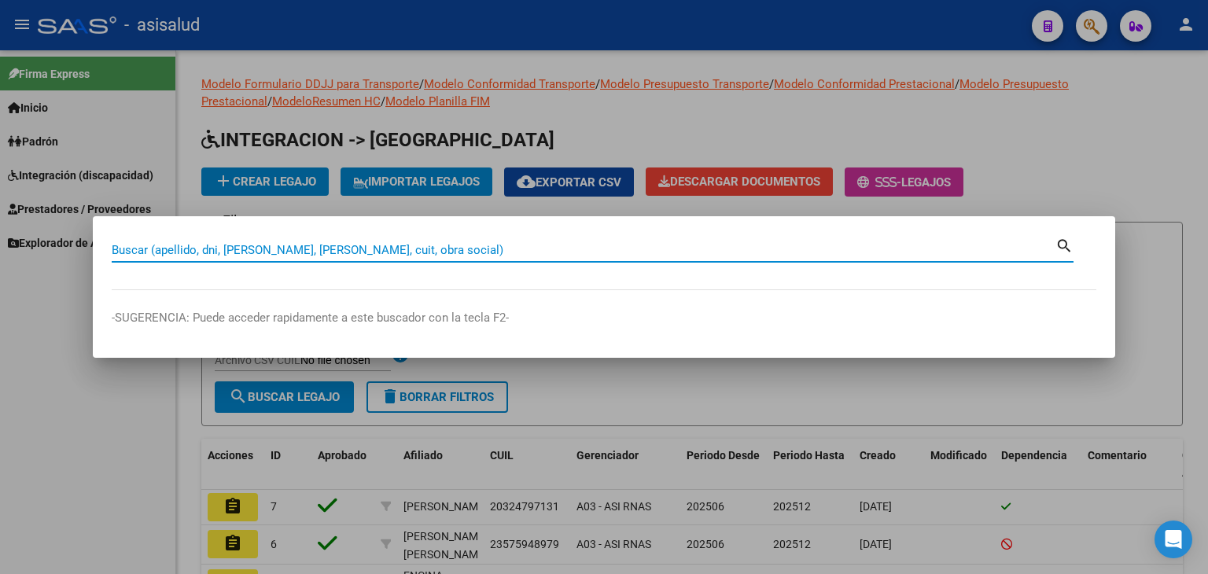
click at [1104, 161] on div at bounding box center [604, 287] width 1208 height 574
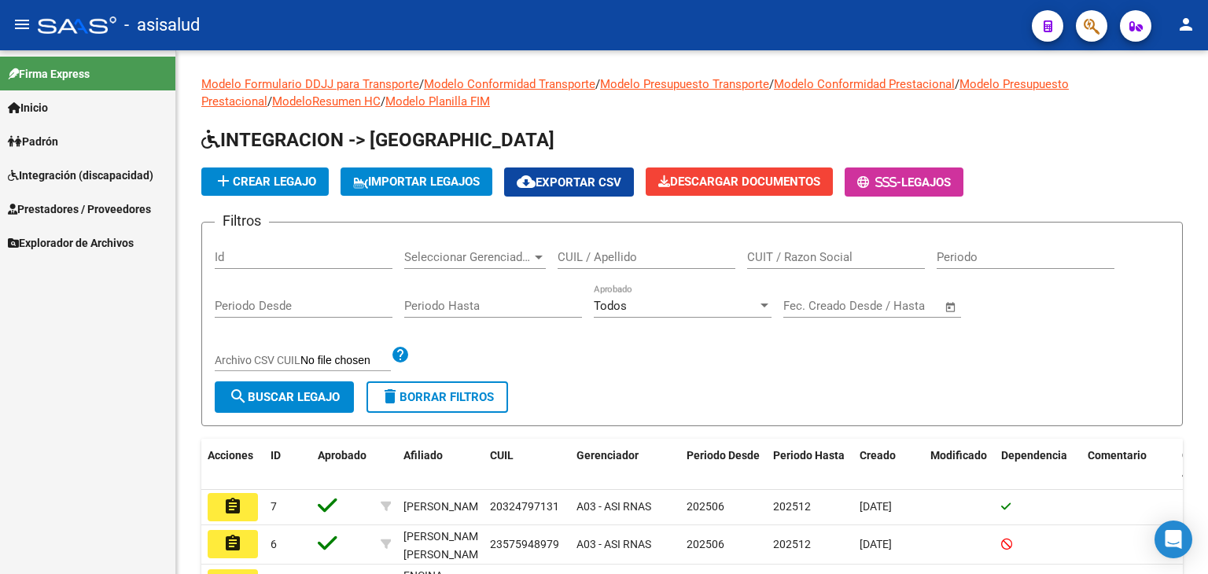
click at [38, 138] on span "Padrón" at bounding box center [33, 141] width 50 height 17
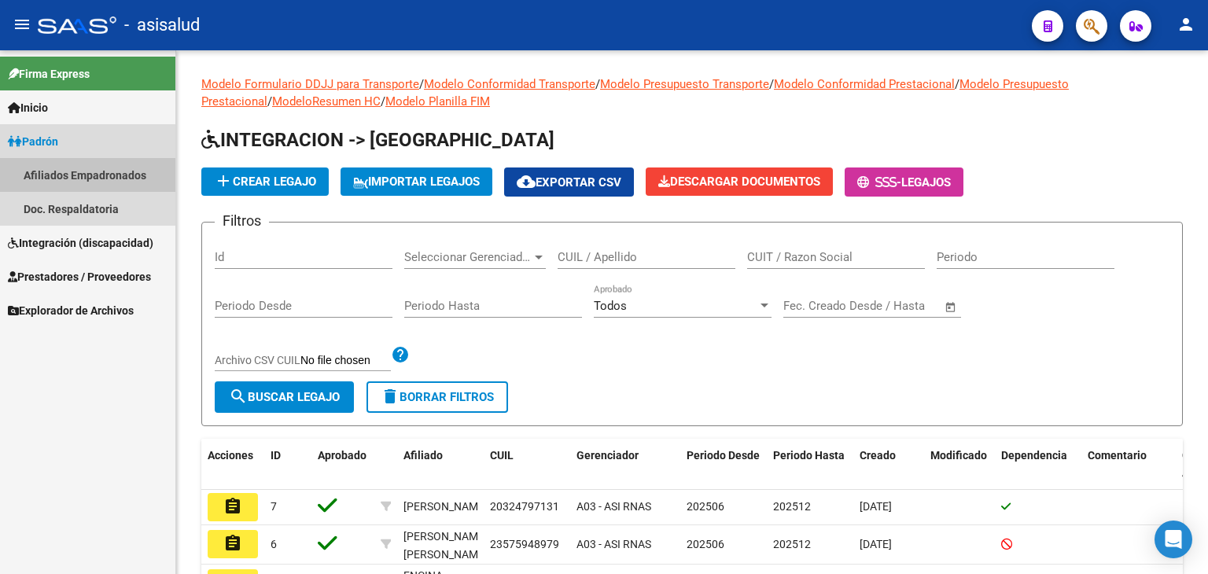
click at [57, 180] on link "Afiliados Empadronados" at bounding box center [87, 175] width 175 height 34
click at [69, 168] on link "Afiliados Empadronados" at bounding box center [87, 175] width 175 height 34
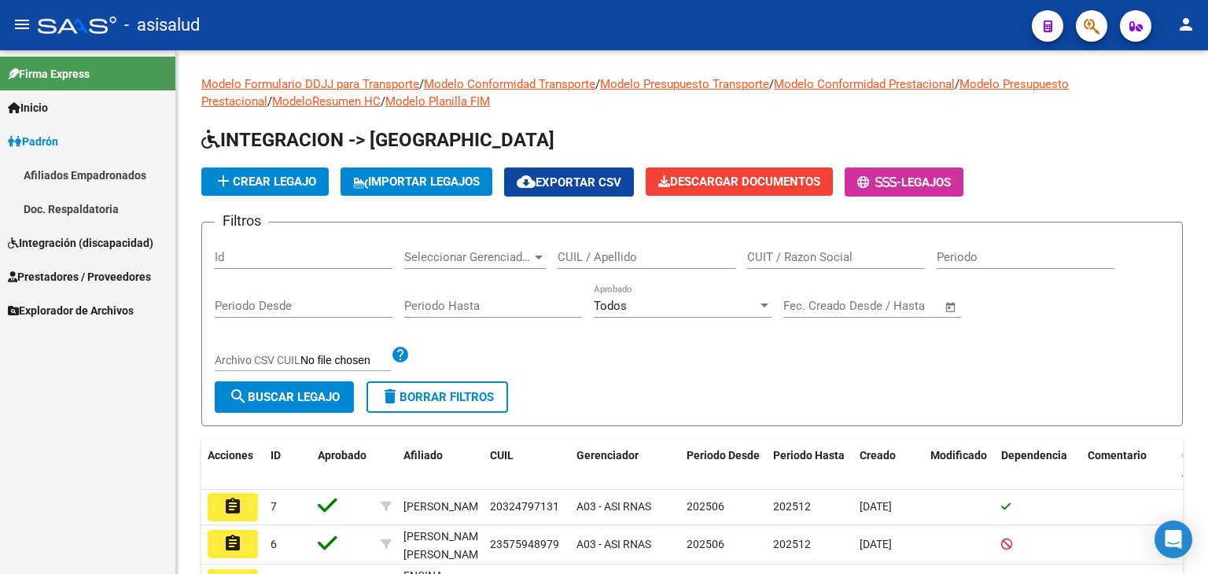
click at [1184, 17] on mat-icon "person" at bounding box center [1185, 24] width 19 height 19
click at [1157, 101] on button "exit_to_app Salir" at bounding box center [1153, 104] width 96 height 38
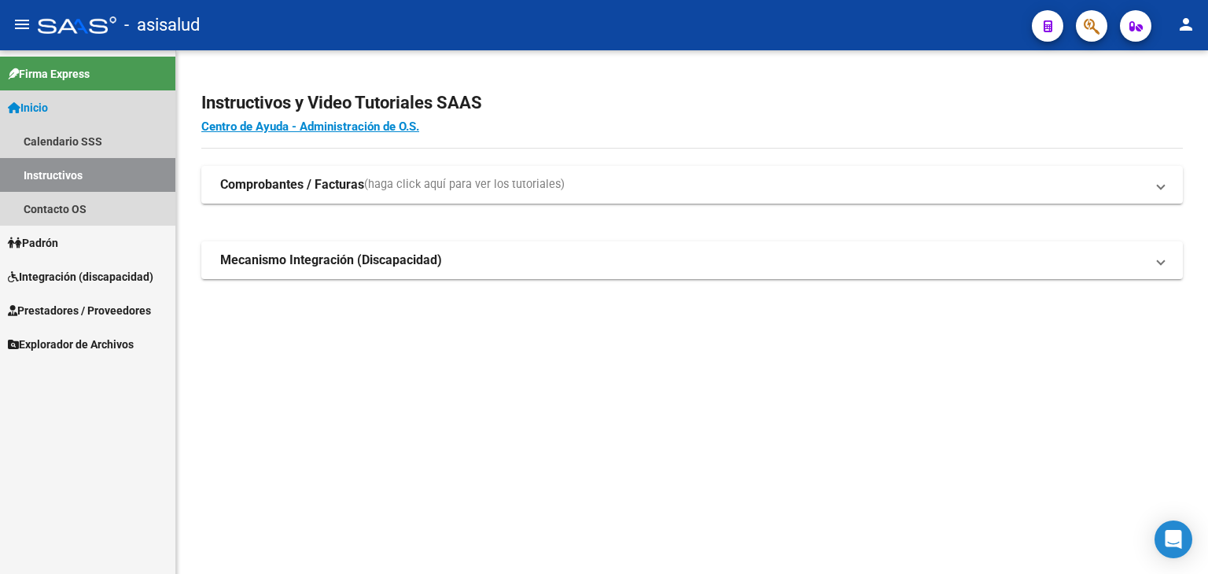
click at [69, 108] on link "Inicio" at bounding box center [87, 107] width 175 height 34
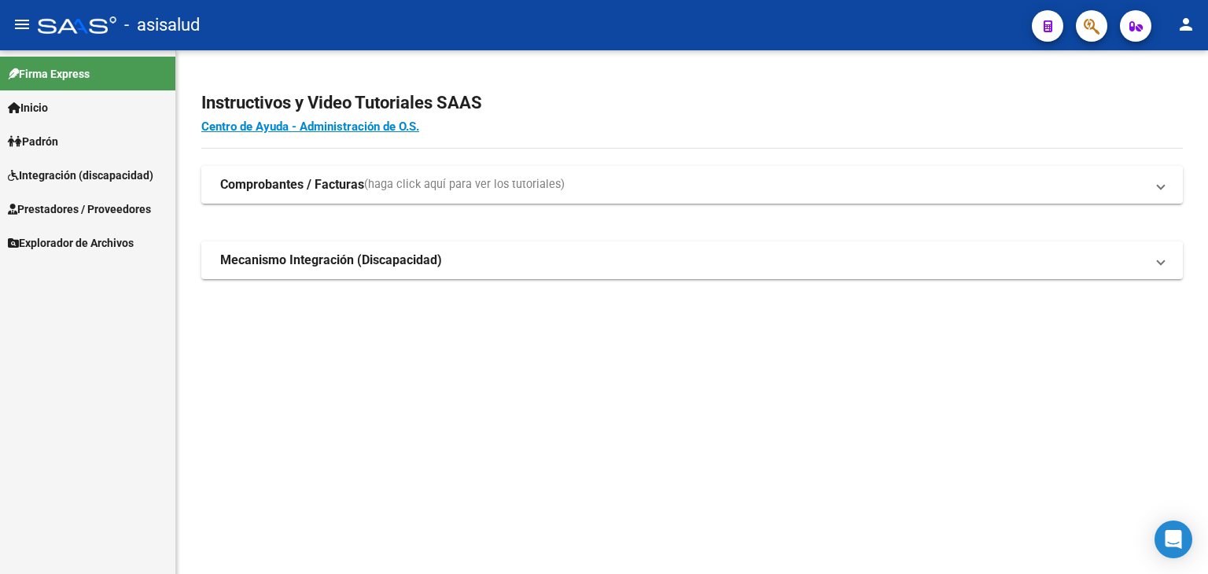
click at [69, 108] on link "Inicio" at bounding box center [87, 107] width 175 height 34
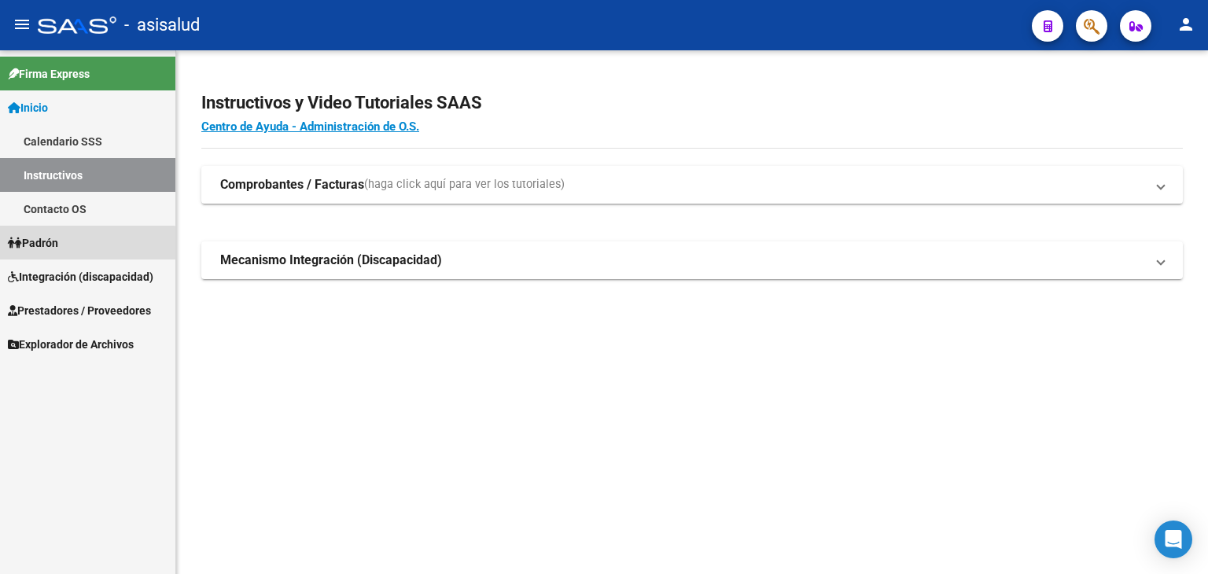
click at [58, 246] on span "Padrón" at bounding box center [33, 242] width 50 height 17
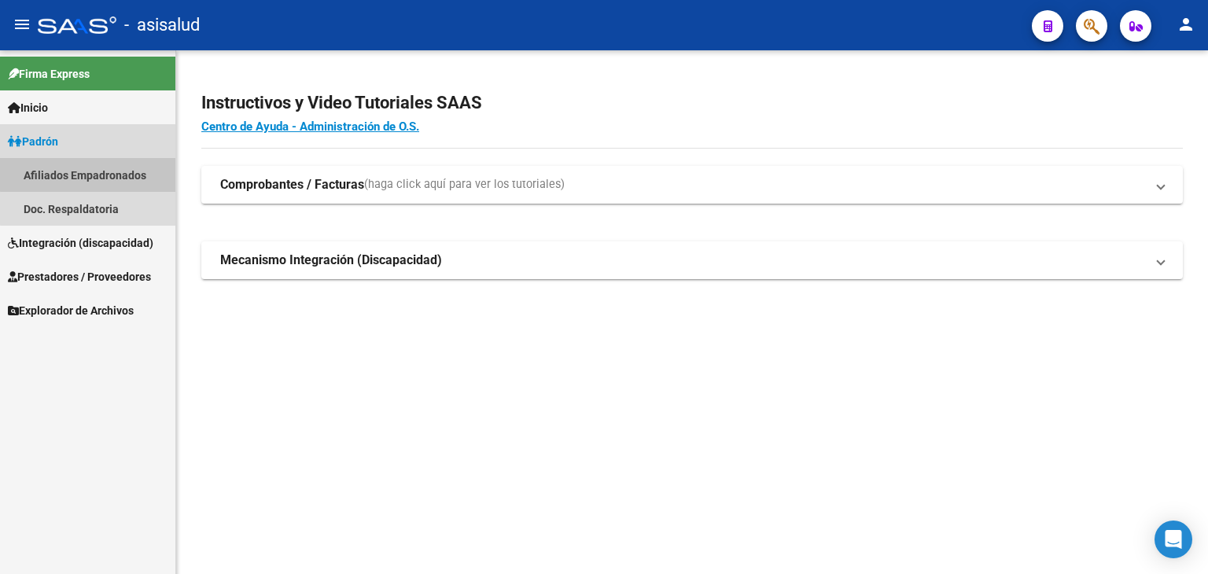
click at [110, 173] on link "Afiliados Empadronados" at bounding box center [87, 175] width 175 height 34
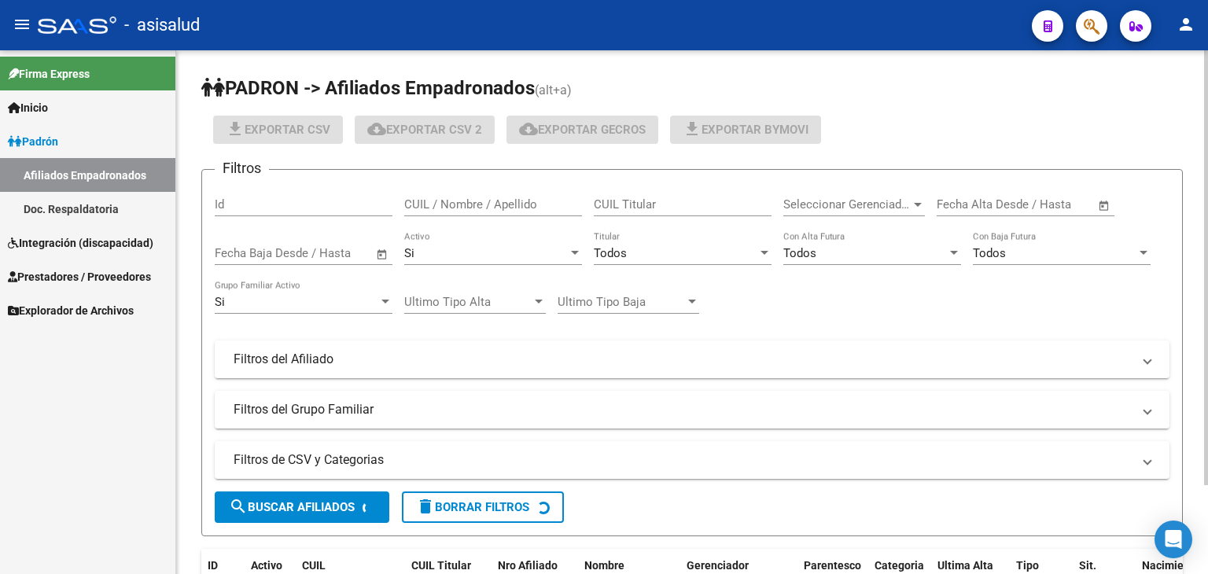
click at [478, 201] on input "CUIL / Nombre / Apellido" at bounding box center [493, 204] width 178 height 14
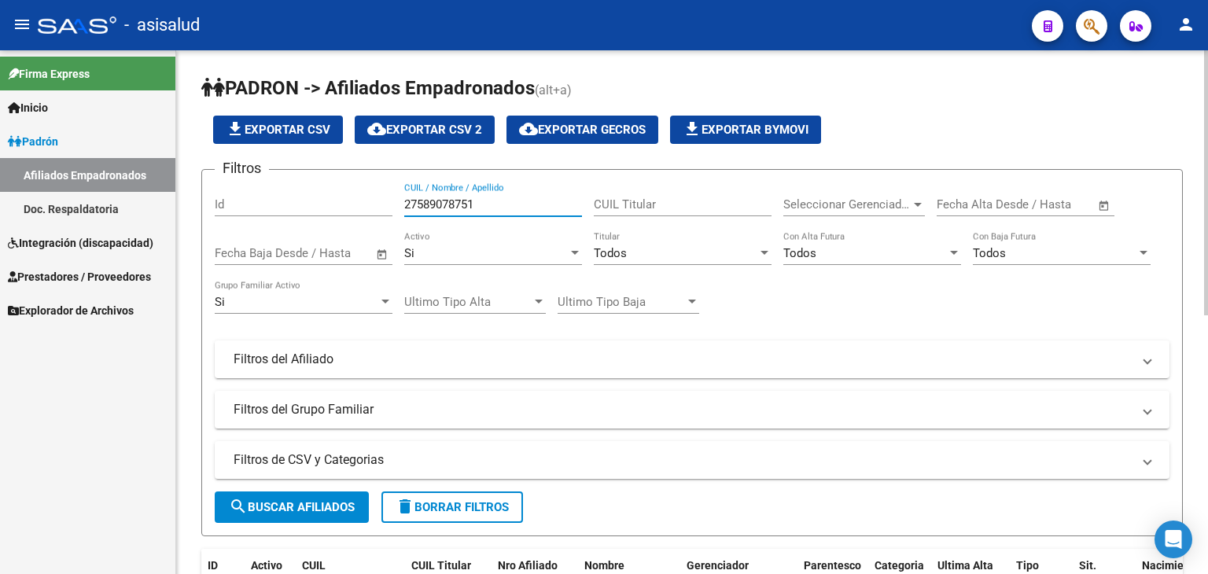
type input "27589078751"
click at [289, 506] on span "search Buscar Afiliados" at bounding box center [292, 507] width 126 height 14
drag, startPoint x: 510, startPoint y: 197, endPoint x: 350, endPoint y: 193, distance: 160.4
click at [350, 193] on div "Filtros Id 27589078751 CUIL / Nombre / Apellido CUIL Titular Seleccionar Gerenc…" at bounding box center [692, 305] width 954 height 246
click at [459, 206] on input "ORELLANASEBASTIAN" at bounding box center [493, 204] width 178 height 14
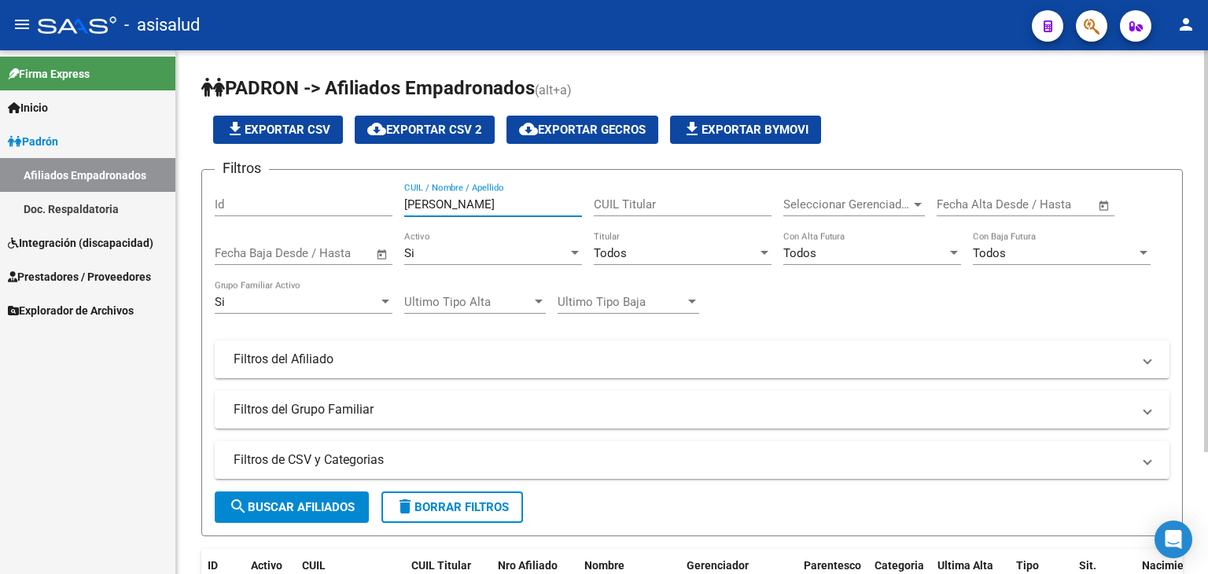
type input "ORELLANA SEBASTIAN"
click at [252, 505] on span "search Buscar Afiliados" at bounding box center [292, 507] width 126 height 14
